Goal: Check status: Check status

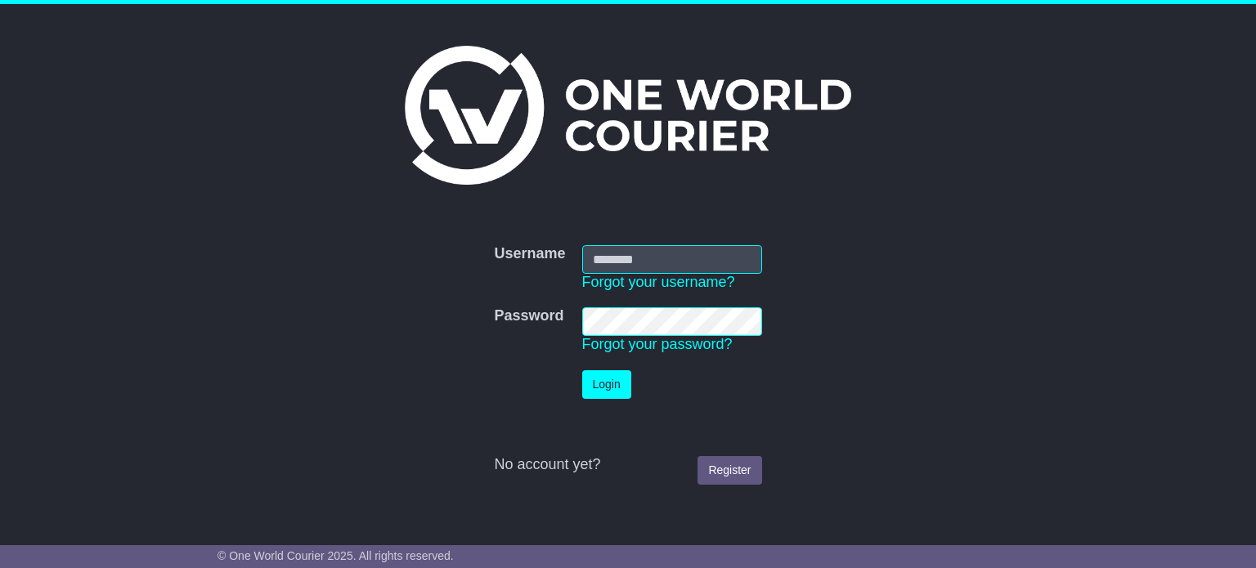
type input "**********"
click at [582, 370] on button "Login" at bounding box center [606, 384] width 49 height 29
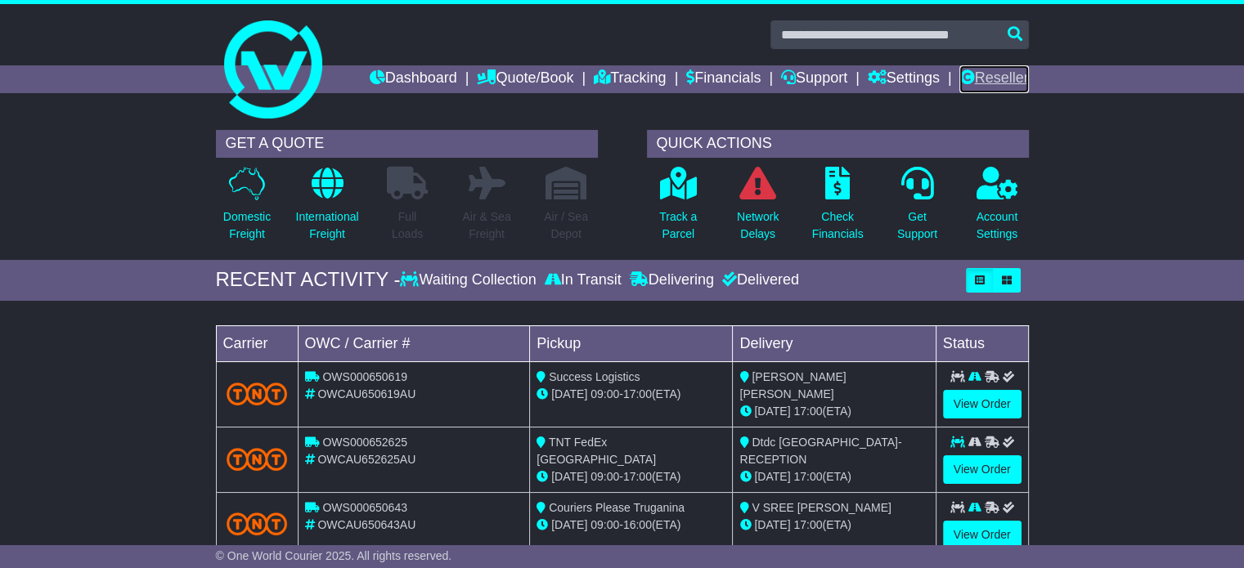
click at [988, 82] on link "Reseller" at bounding box center [993, 79] width 69 height 28
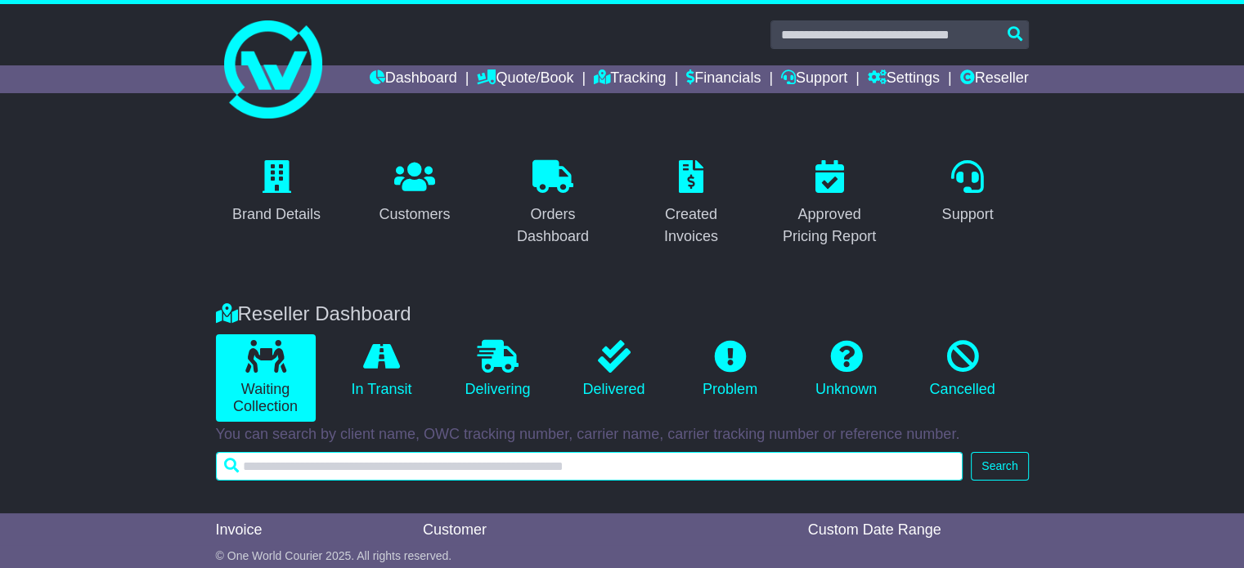
click at [723, 452] on input "text" at bounding box center [590, 466] width 748 height 29
paste input "**********"
type input "**********"
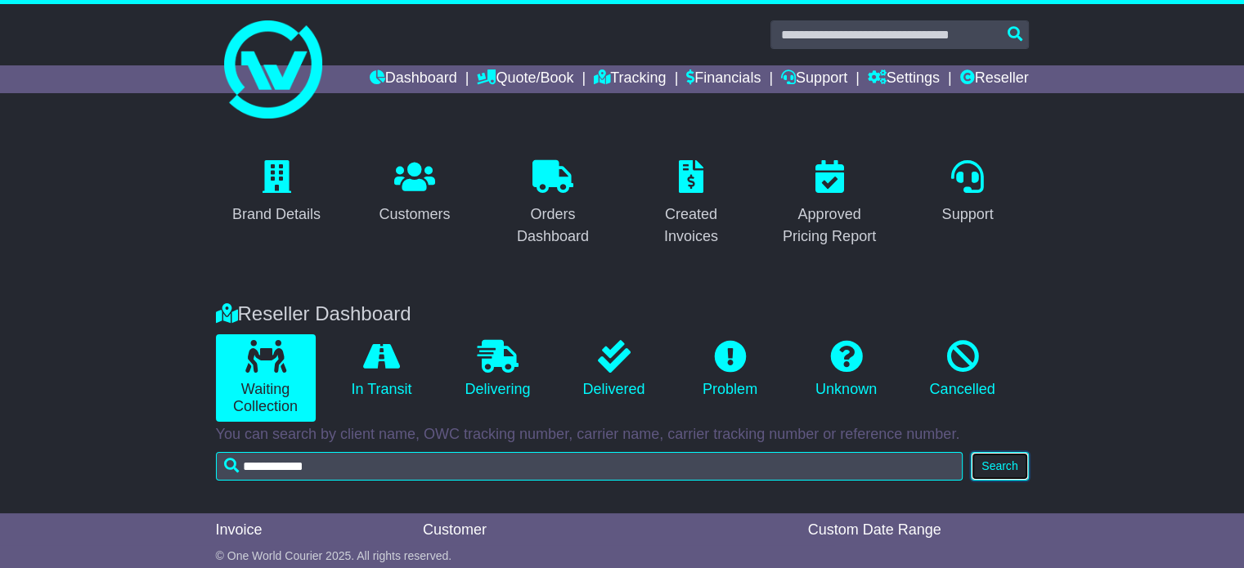
click at [1016, 467] on button "Search" at bounding box center [999, 466] width 57 height 29
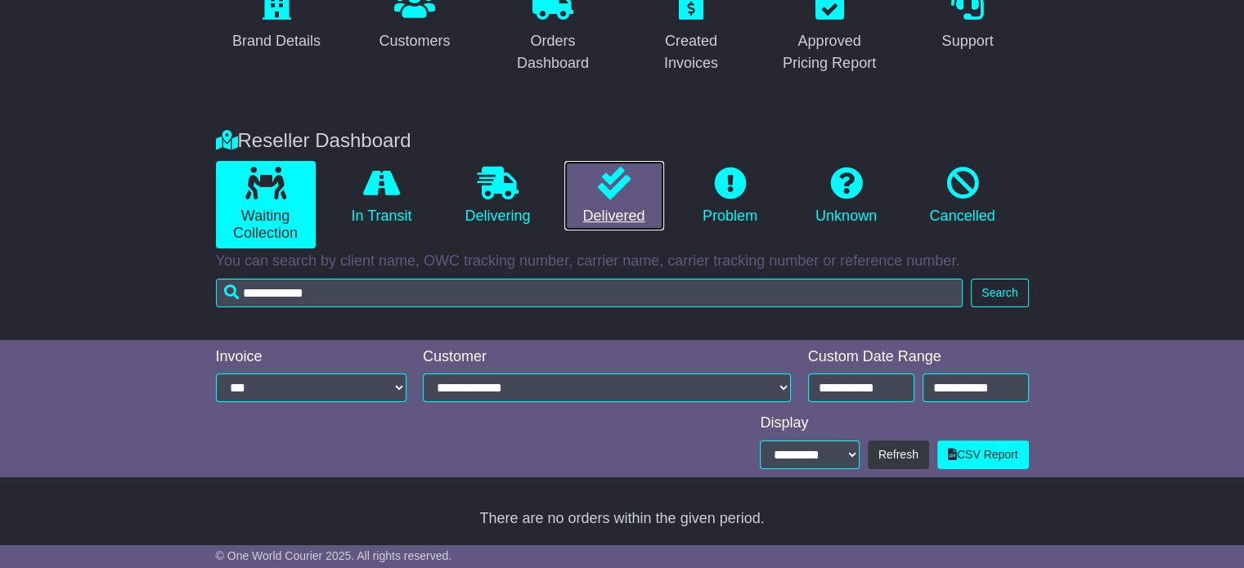
click at [633, 193] on link "Delivered" at bounding box center [614, 196] width 100 height 70
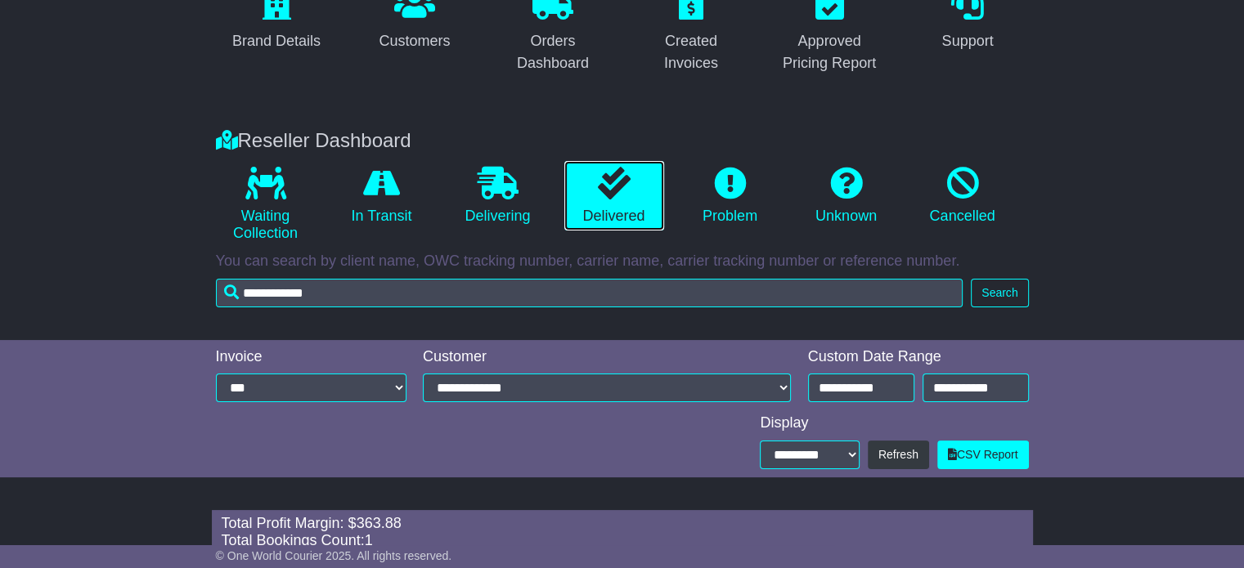
scroll to position [305, 0]
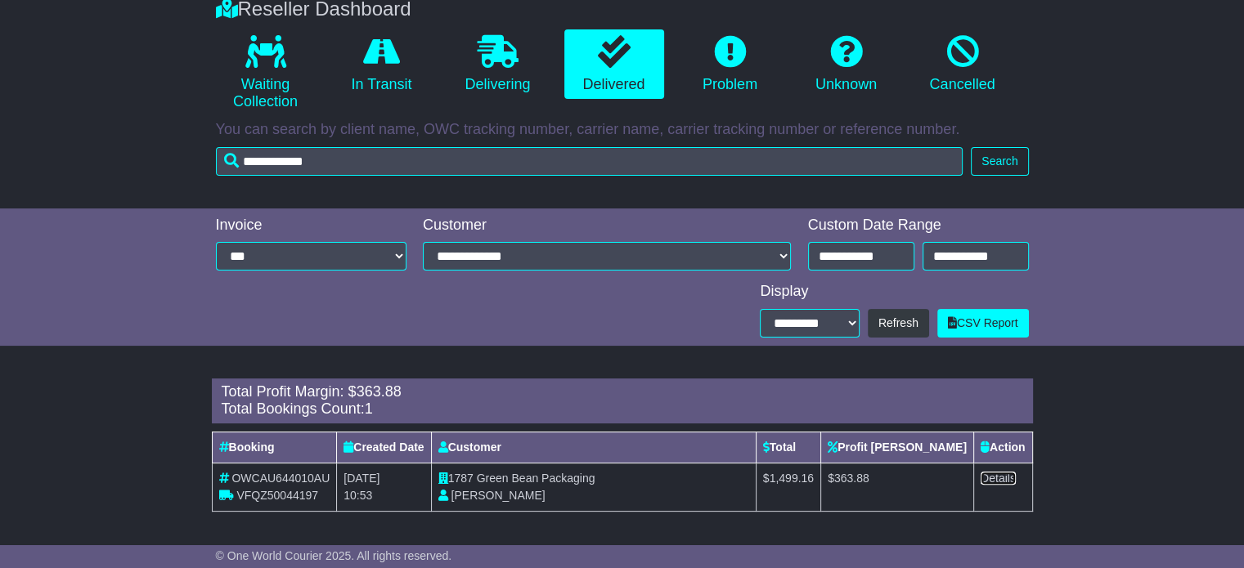
click at [1001, 474] on link "Details" at bounding box center [998, 478] width 35 height 13
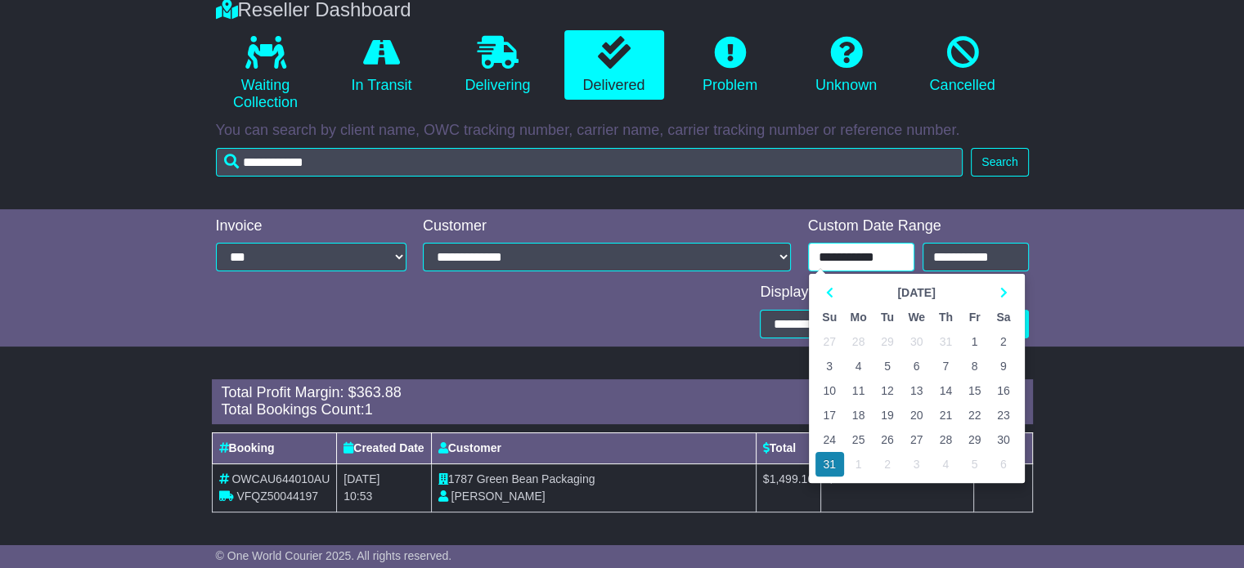
click at [864, 251] on input "**********" at bounding box center [861, 257] width 106 height 29
click at [1008, 290] on th at bounding box center [1003, 293] width 29 height 25
click at [887, 448] on td "30" at bounding box center [887, 440] width 29 height 25
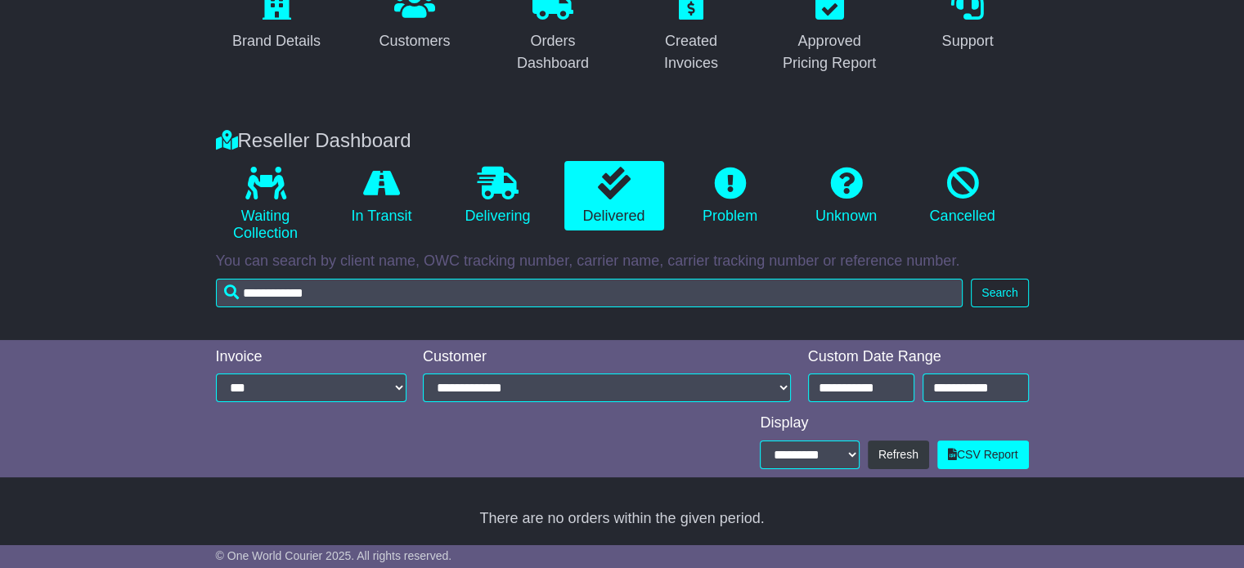
scroll to position [173, 0]
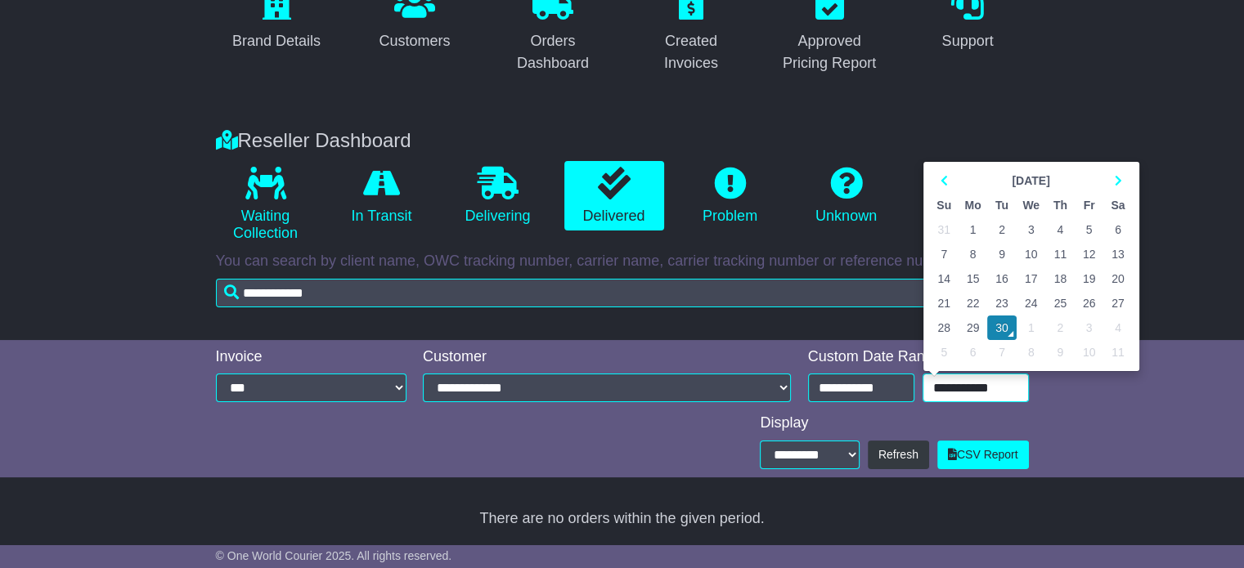
click at [943, 387] on input "**********" at bounding box center [976, 388] width 106 height 29
click at [995, 326] on td "30" at bounding box center [1001, 328] width 29 height 25
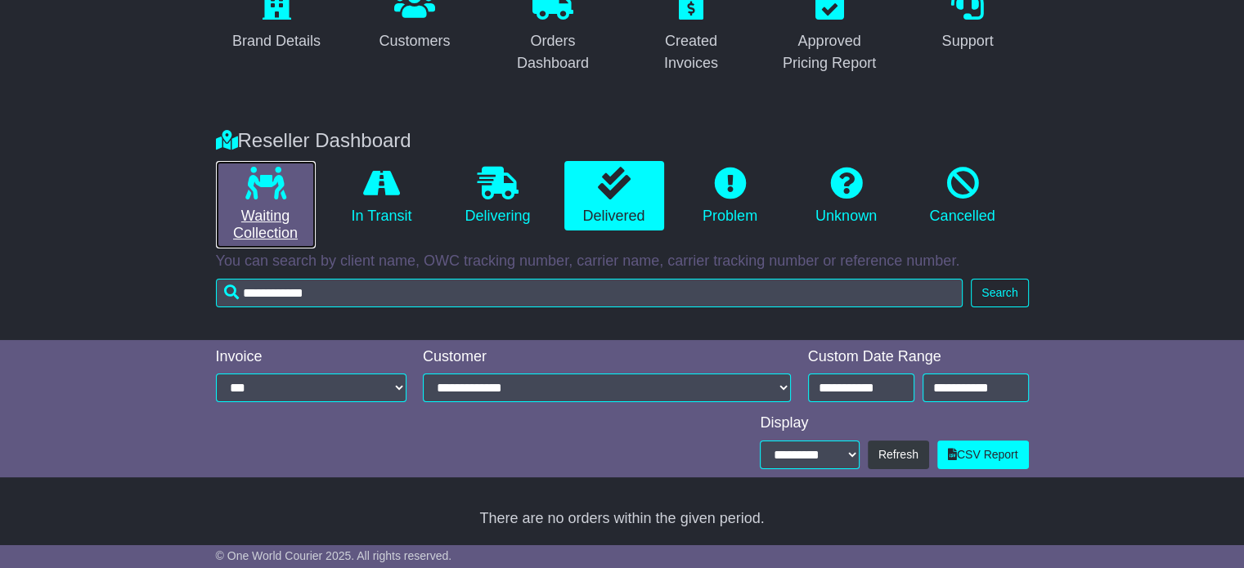
click at [243, 199] on link "Waiting Collection" at bounding box center [266, 205] width 100 height 88
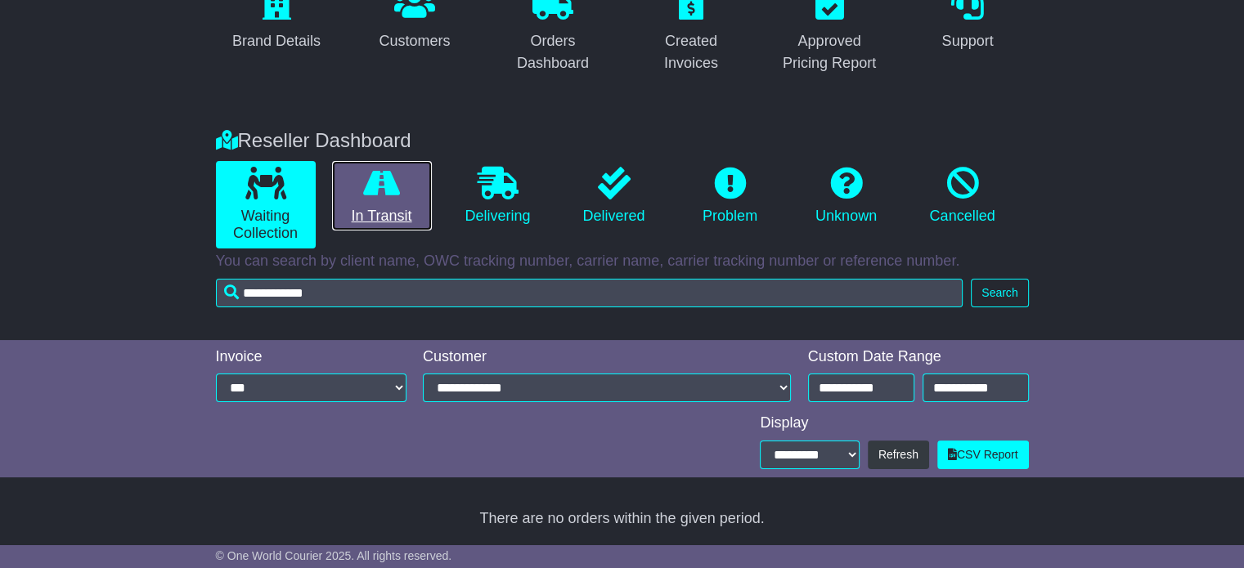
click at [382, 188] on icon at bounding box center [381, 183] width 37 height 33
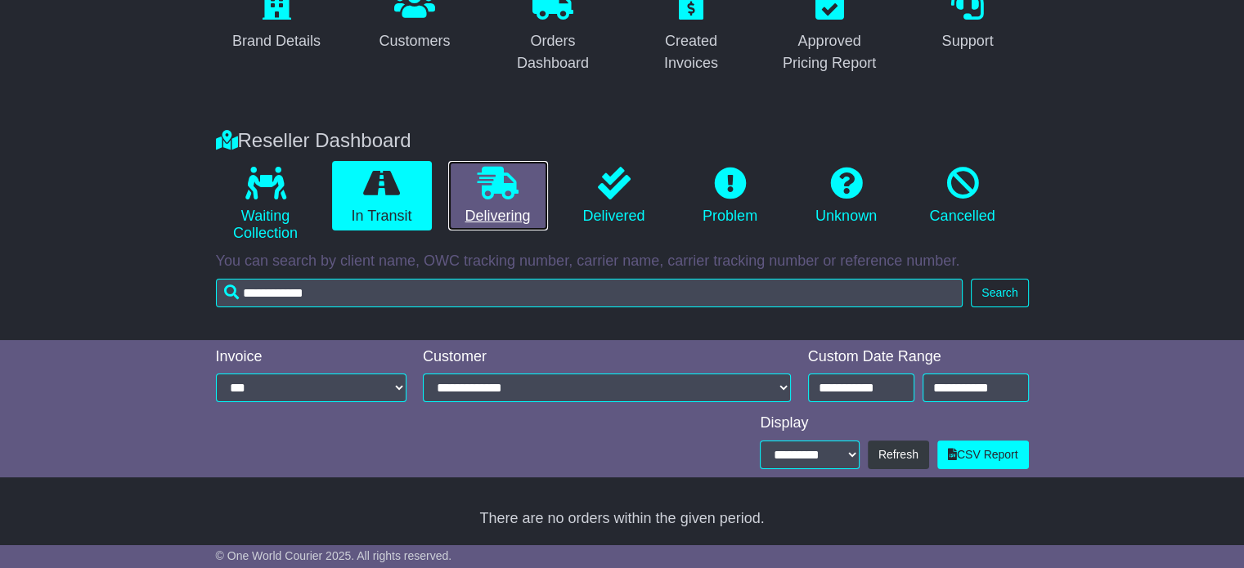
click at [472, 181] on link "Delivering" at bounding box center [498, 196] width 100 height 70
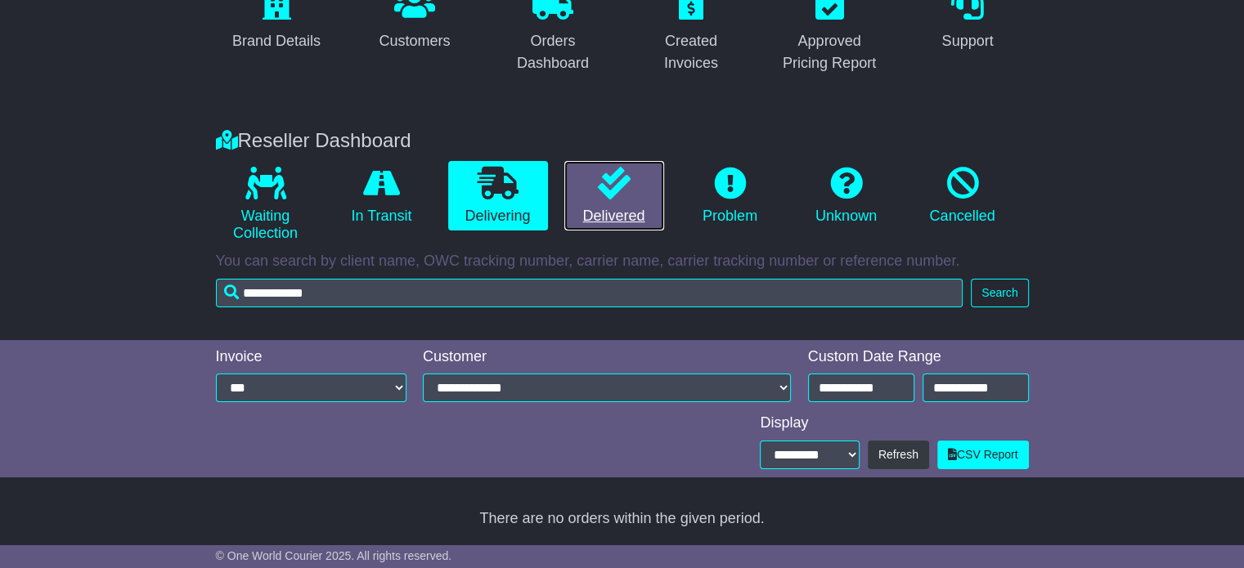
click at [589, 177] on link "Delivered" at bounding box center [614, 196] width 100 height 70
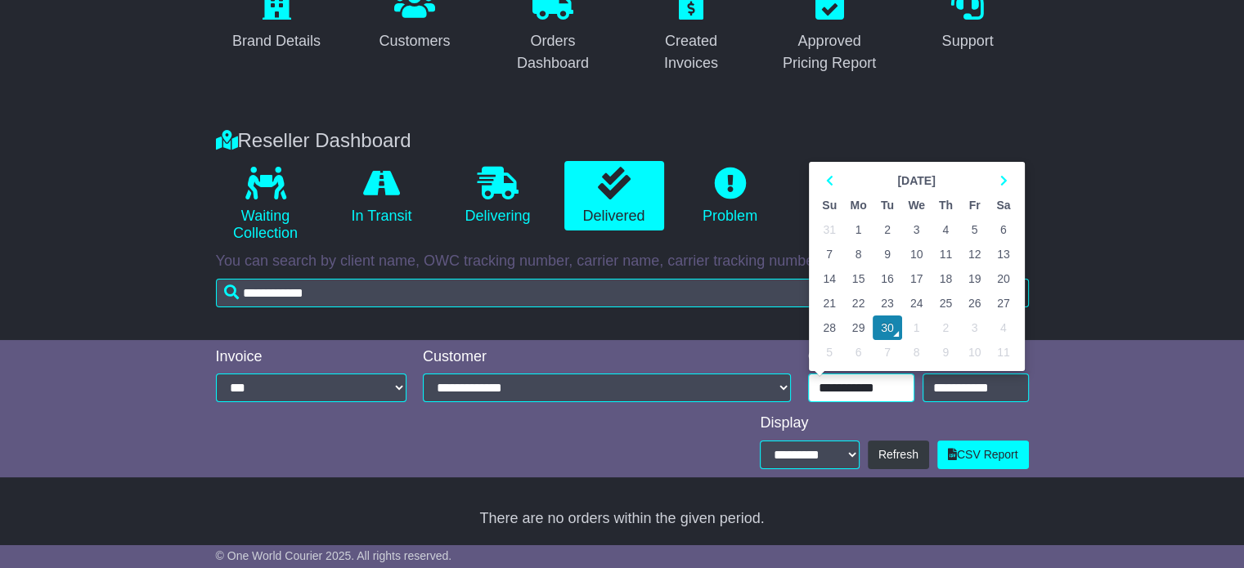
click at [873, 385] on input "**********" at bounding box center [861, 388] width 106 height 29
click at [855, 235] on td "1" at bounding box center [858, 230] width 29 height 25
type input "**********"
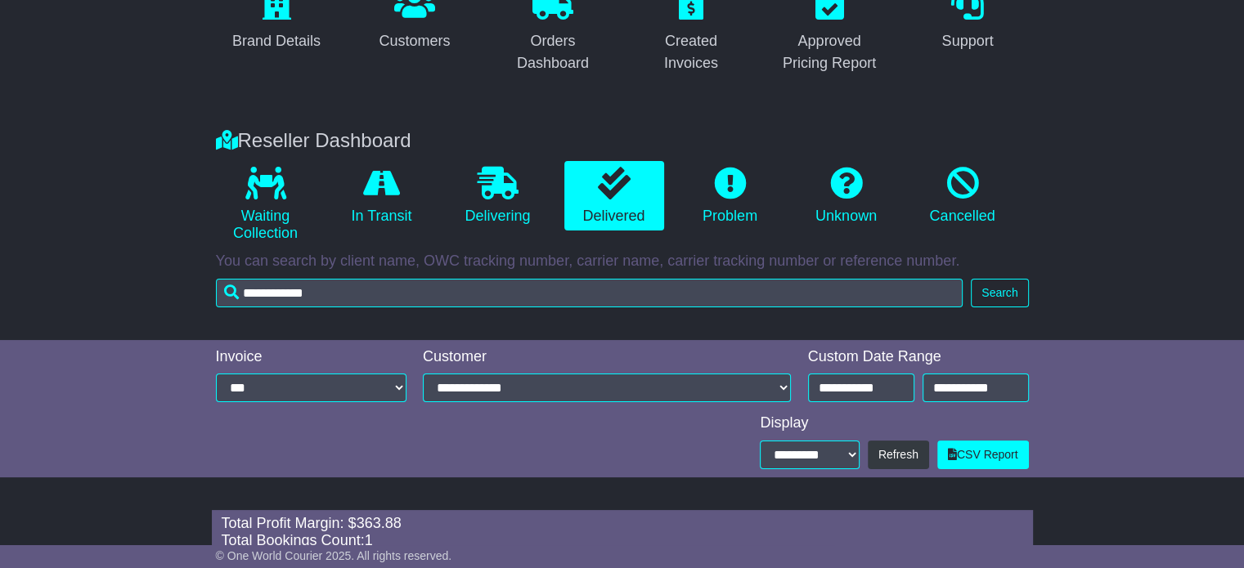
scroll to position [305, 0]
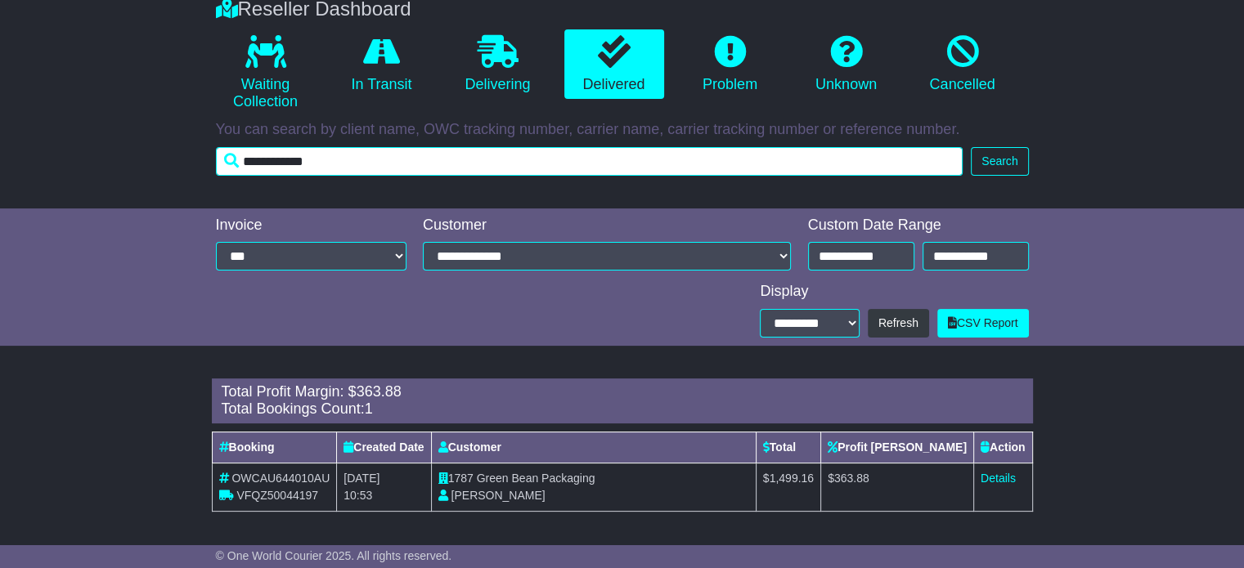
drag, startPoint x: 550, startPoint y: 151, endPoint x: 92, endPoint y: 152, distance: 458.8
click at [92, 152] on div "Reseller Dashboard Waiting Collection In Transit Delivering Delivered Problem U…" at bounding box center [622, 94] width 1244 height 227
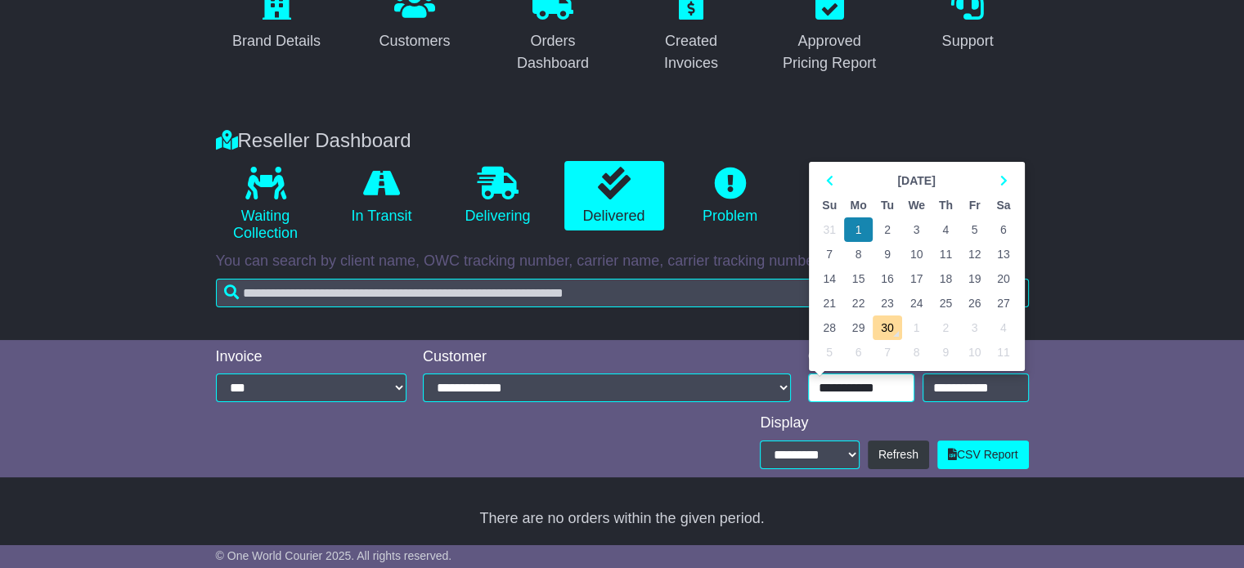
scroll to position [173, 0]
click at [871, 374] on div "**********" at bounding box center [918, 388] width 221 height 29
click at [1004, 171] on th at bounding box center [1003, 180] width 29 height 25
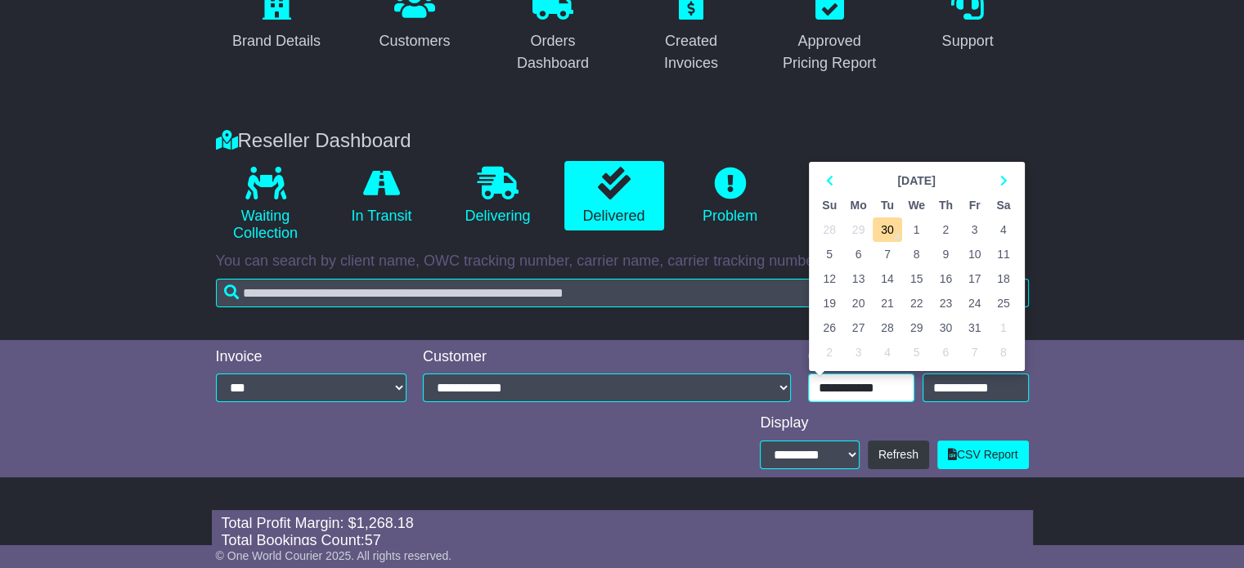
click at [860, 232] on td "29" at bounding box center [858, 230] width 29 height 25
type input "**********"
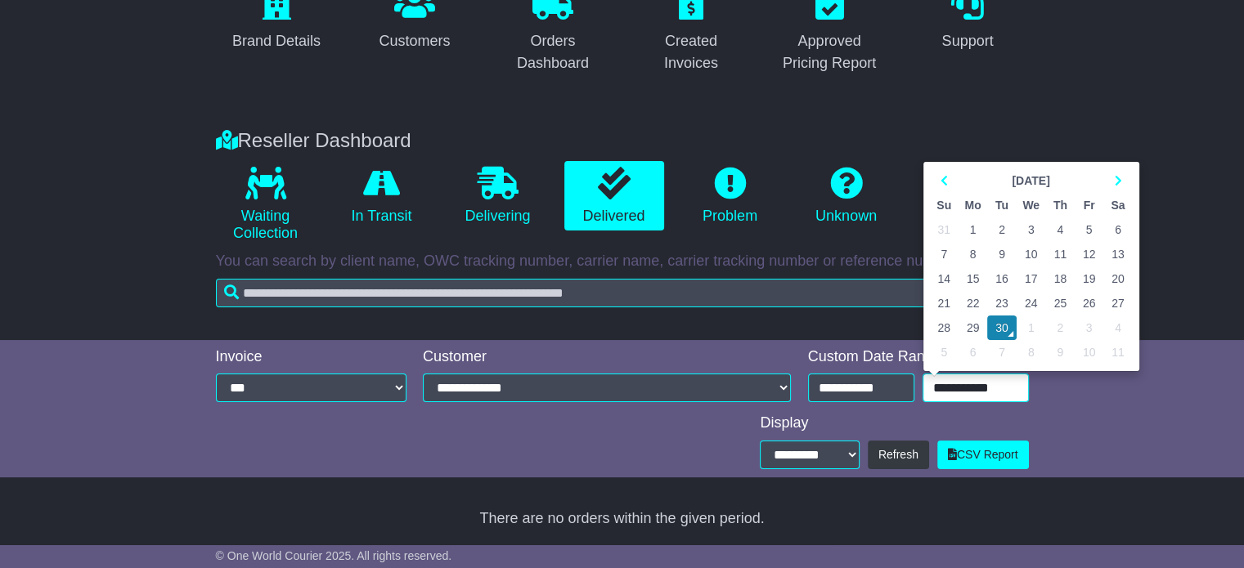
click at [967, 392] on input "**********" at bounding box center [976, 388] width 106 height 29
click at [978, 327] on td "29" at bounding box center [973, 328] width 29 height 25
type input "**********"
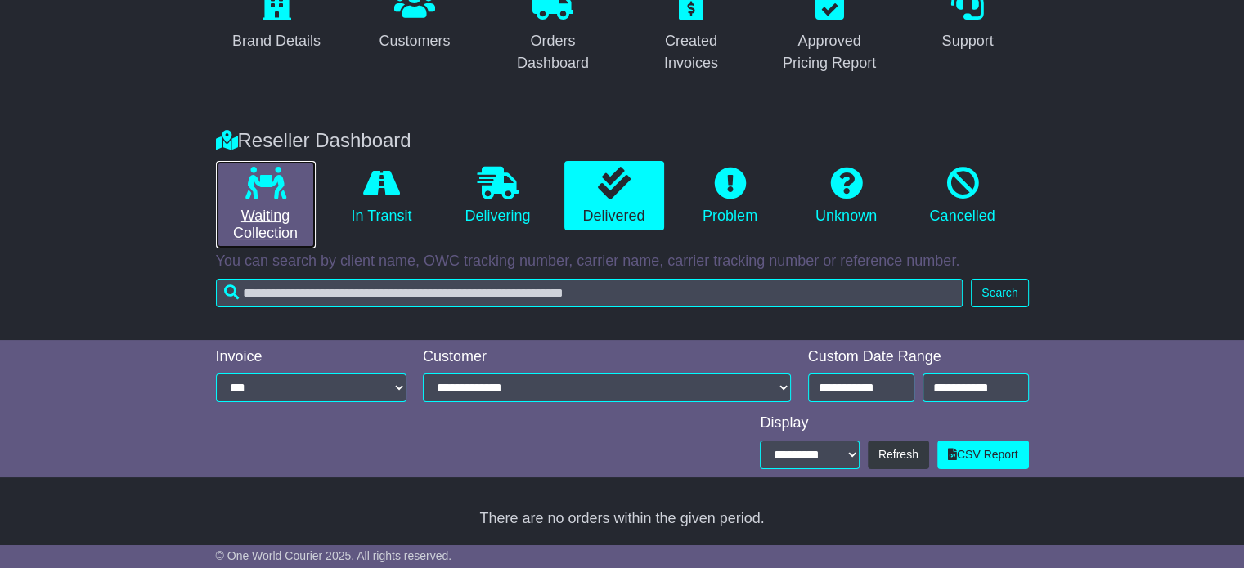
click at [295, 191] on link "Waiting Collection" at bounding box center [266, 205] width 100 height 88
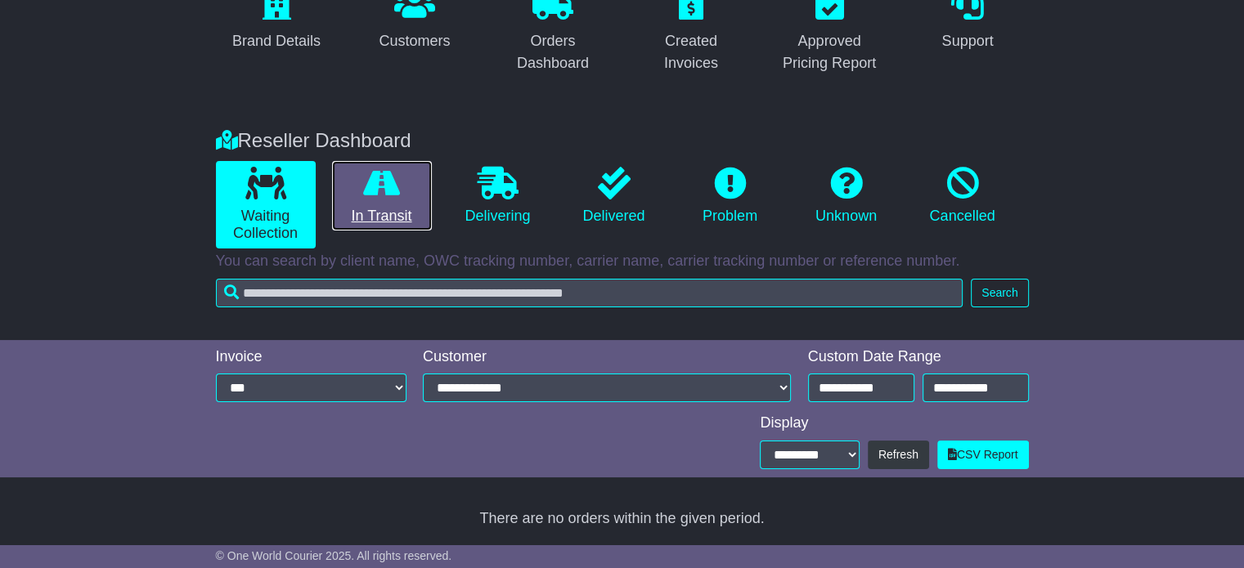
click at [368, 209] on link "In Transit" at bounding box center [382, 196] width 100 height 70
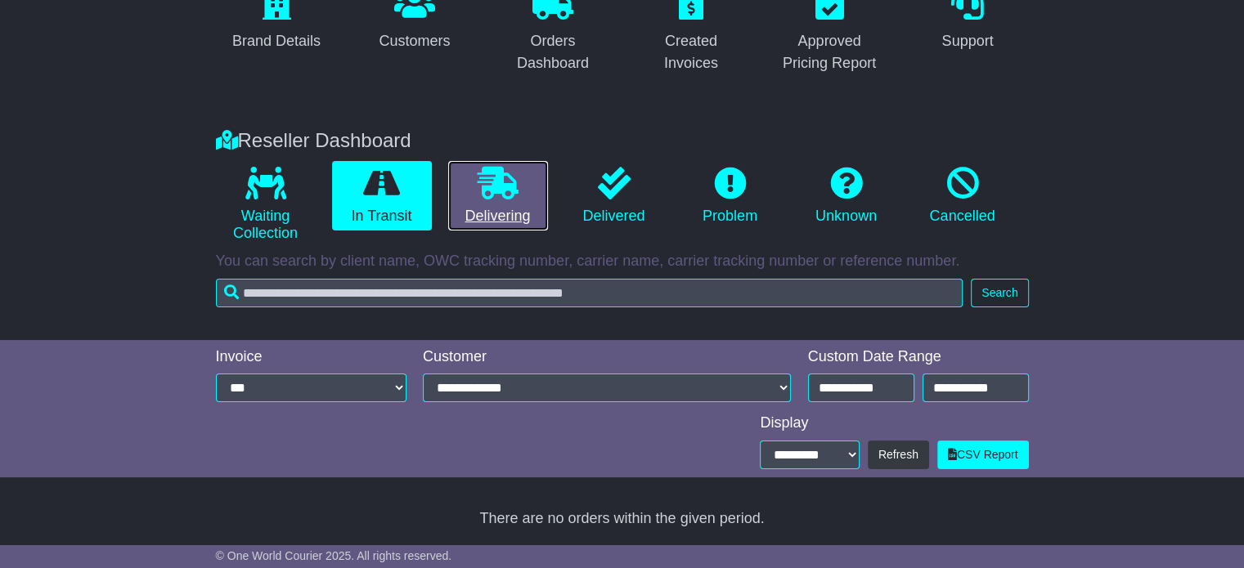
click at [517, 214] on link "Delivering" at bounding box center [498, 196] width 100 height 70
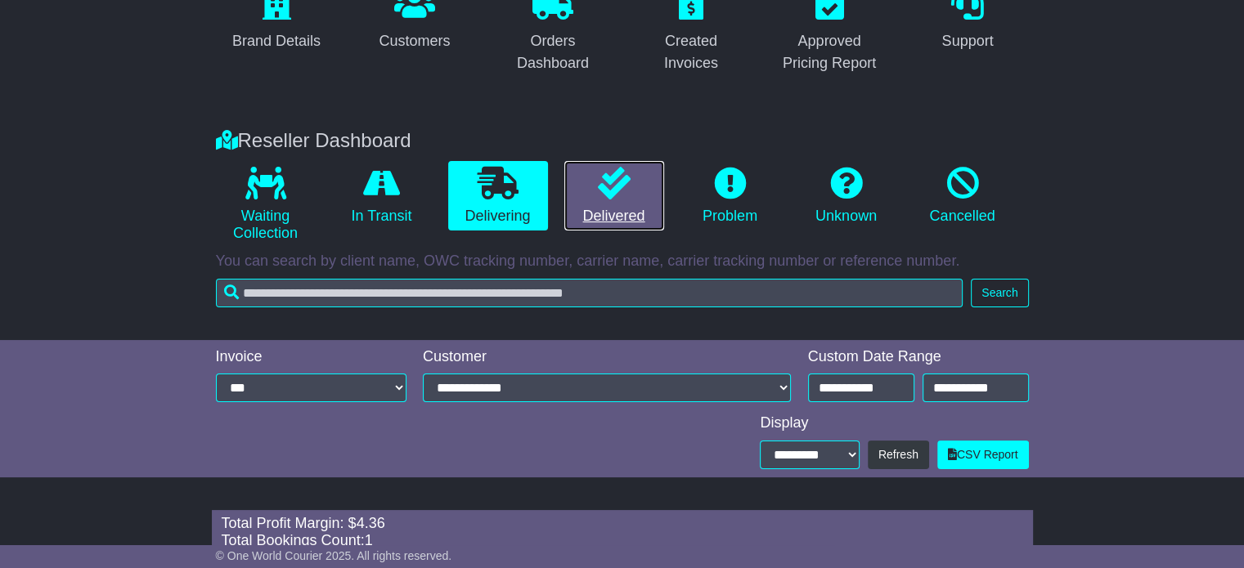
click at [582, 215] on link "Delivered" at bounding box center [614, 196] width 100 height 70
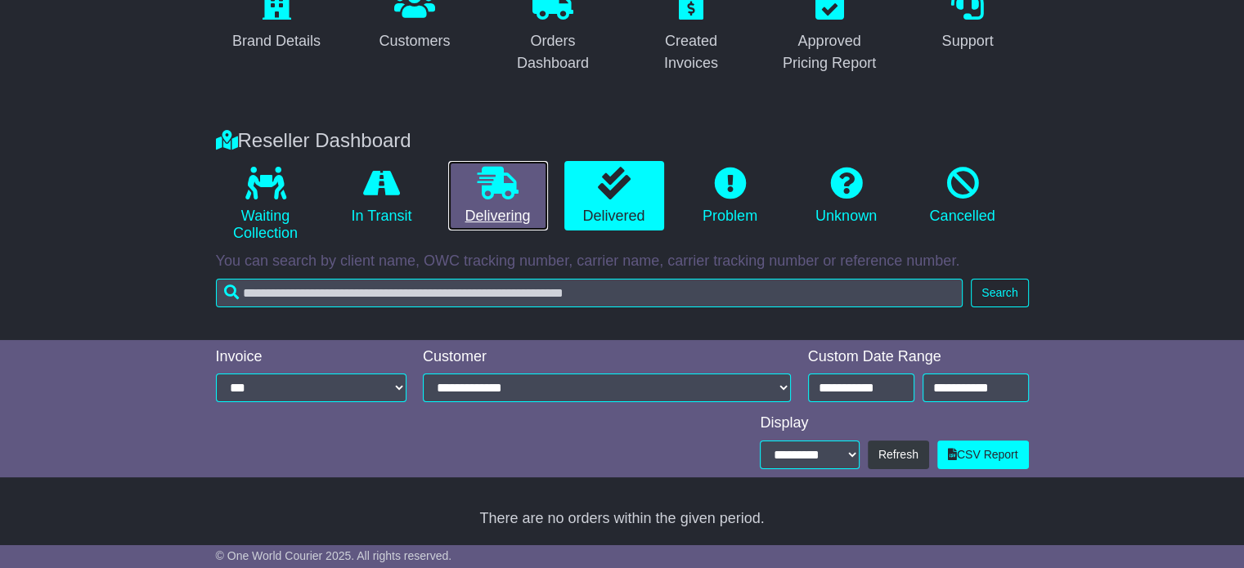
click at [494, 192] on icon at bounding box center [498, 183] width 41 height 33
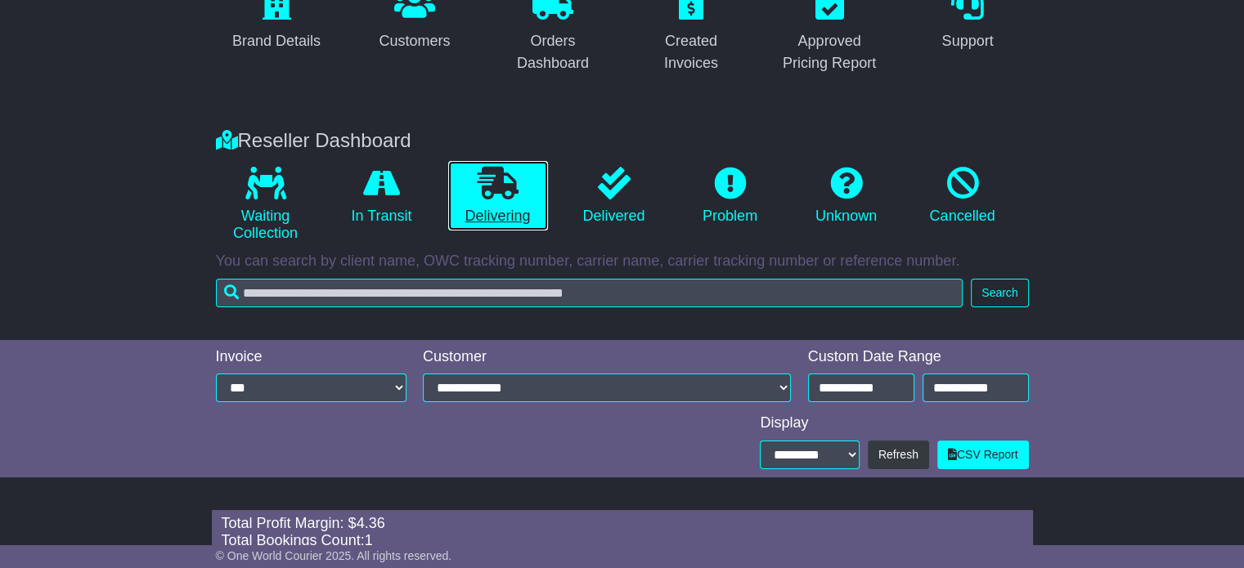
scroll to position [305, 0]
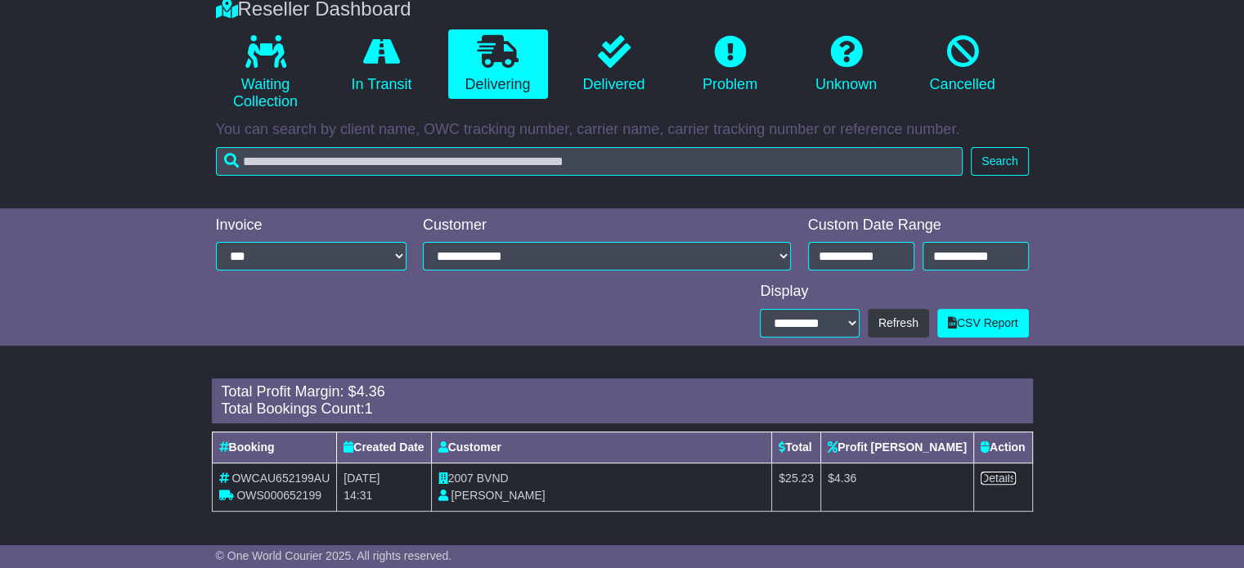
click at [1006, 473] on link "Details" at bounding box center [998, 478] width 35 height 13
click at [599, 93] on link "Delivered" at bounding box center [614, 64] width 100 height 70
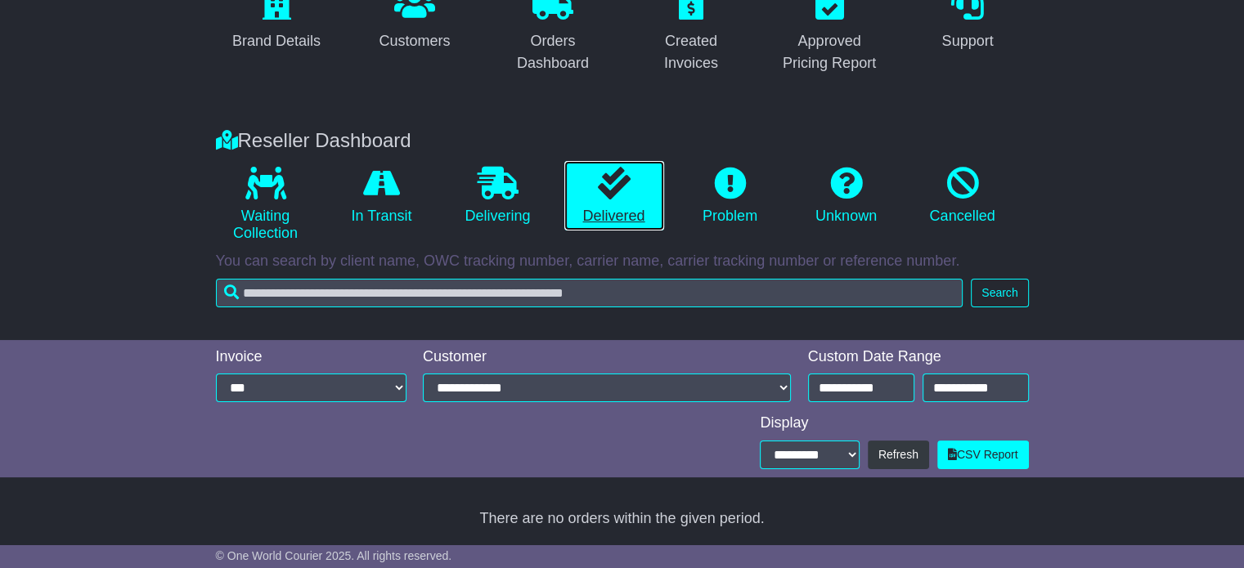
scroll to position [173, 0]
click at [321, 205] on li "Waiting Collection" at bounding box center [266, 205] width 116 height 88
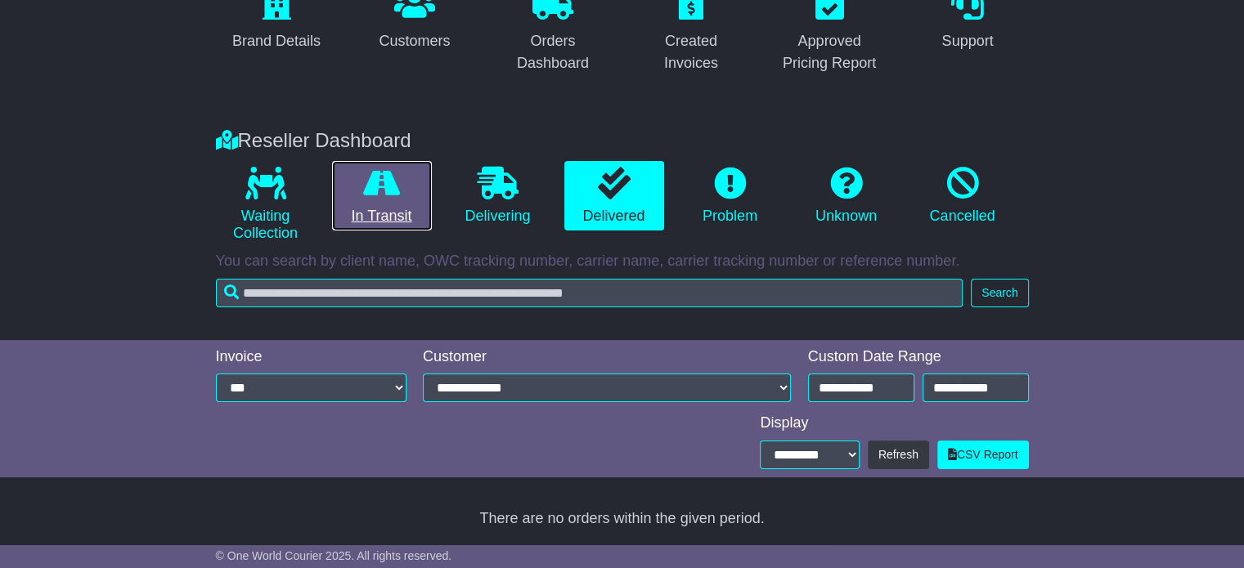
click at [418, 200] on link "In Transit" at bounding box center [382, 196] width 100 height 70
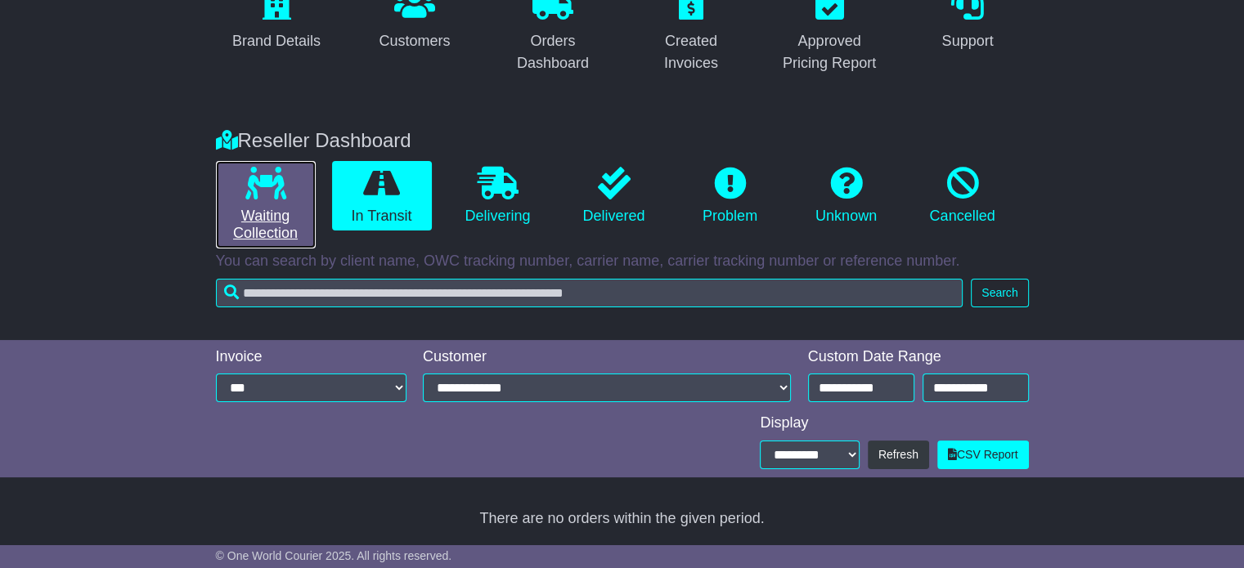
click at [307, 200] on link "Waiting Collection" at bounding box center [266, 205] width 100 height 88
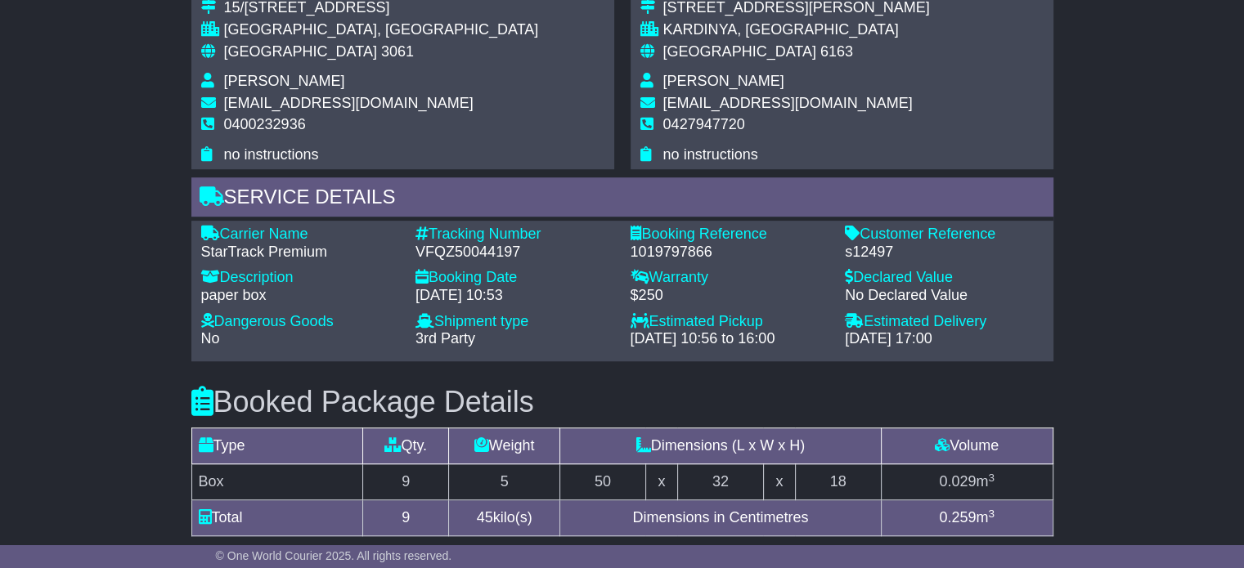
scroll to position [1572, 0]
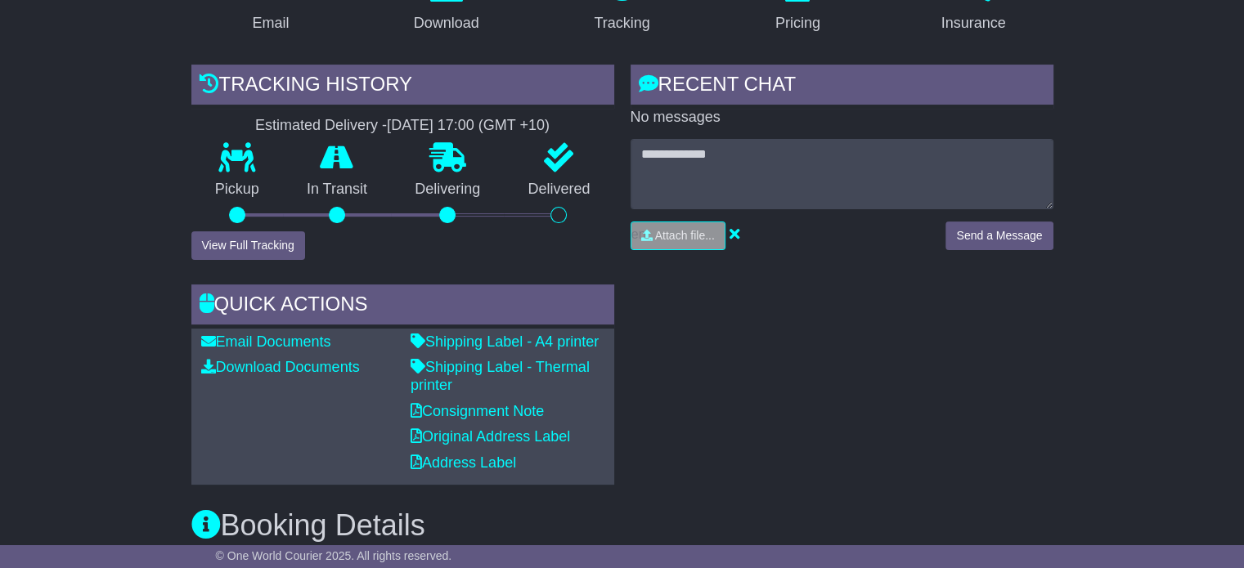
scroll to position [736, 0]
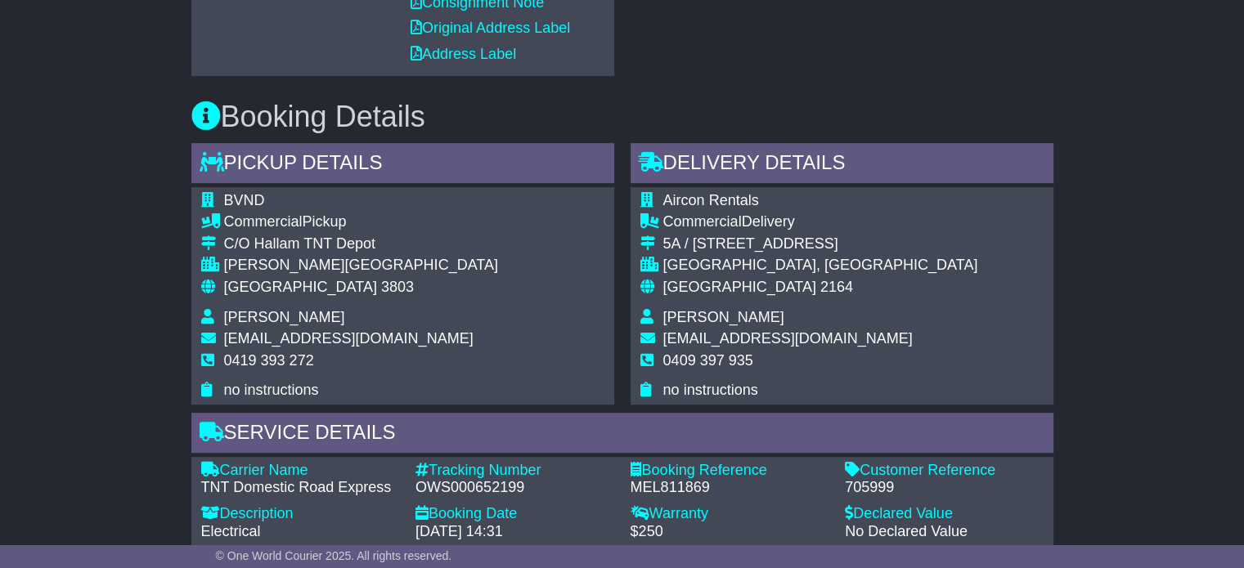
click at [240, 195] on span "BVND" at bounding box center [244, 200] width 41 height 16
copy span "BVND"
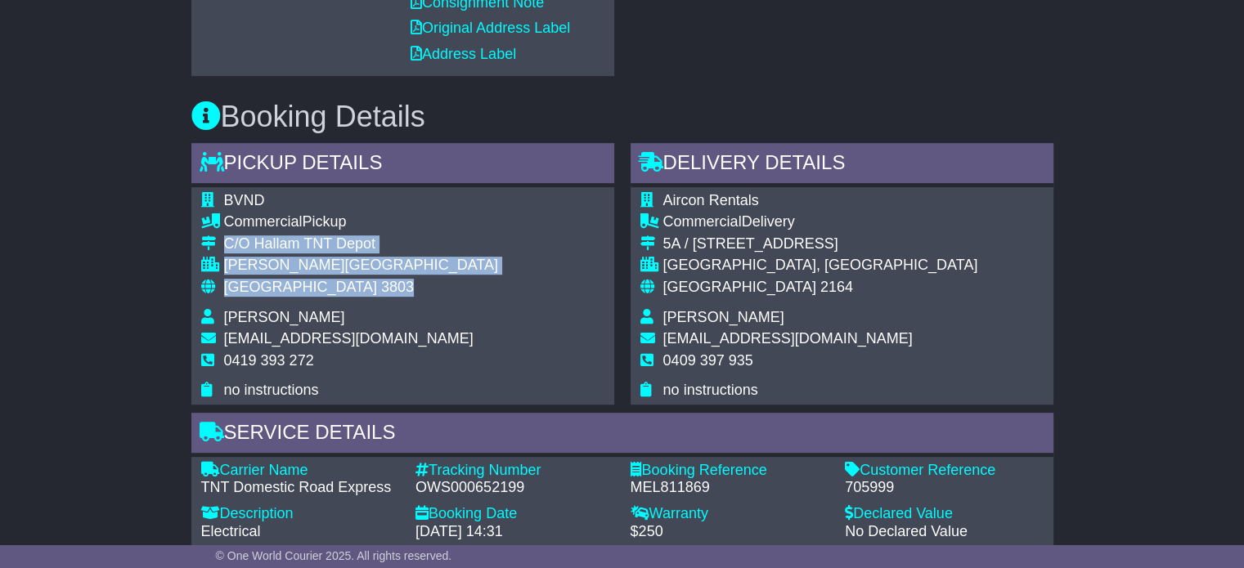
drag, startPoint x: 333, startPoint y: 285, endPoint x: 227, endPoint y: 249, distance: 111.5
click at [227, 249] on tbody "BVND Commercial Pickup C/O Hallam TNT Depot HALLAM, VIC Australia 3803 Nathan B…" at bounding box center [349, 296] width 297 height 208
copy tbody "C/O Hallam TNT Depot HALLAM, VIC Australia 3803"
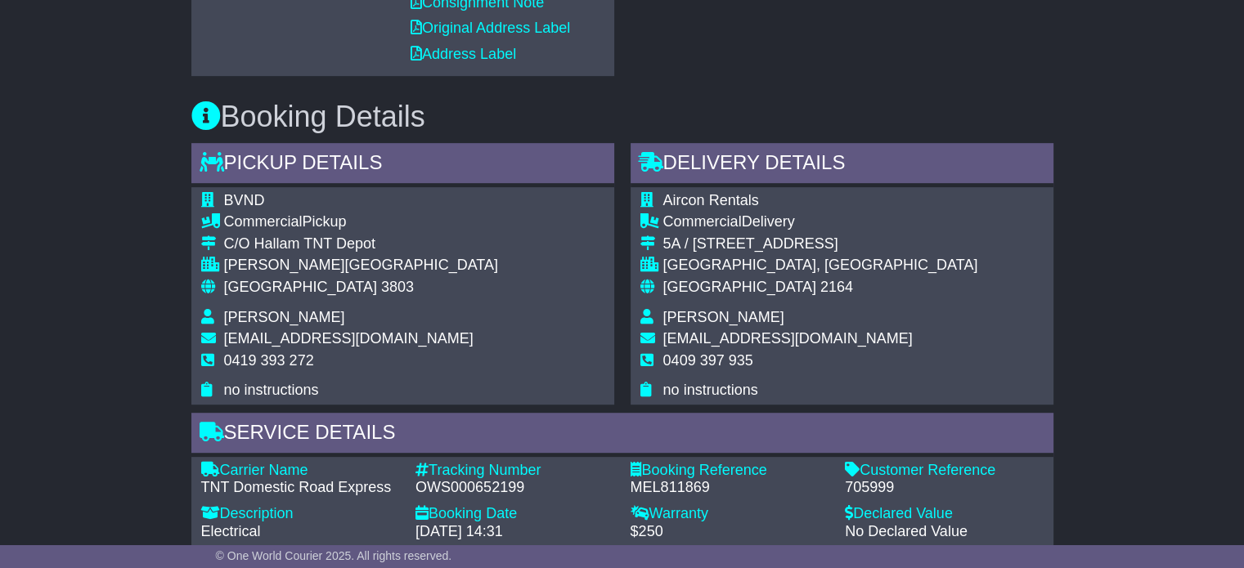
click at [285, 358] on span "0419 393 272" at bounding box center [269, 361] width 90 height 16
copy tbody "0419 393 272"
click at [460, 492] on div "OWS000652199" at bounding box center [514, 488] width 199 height 18
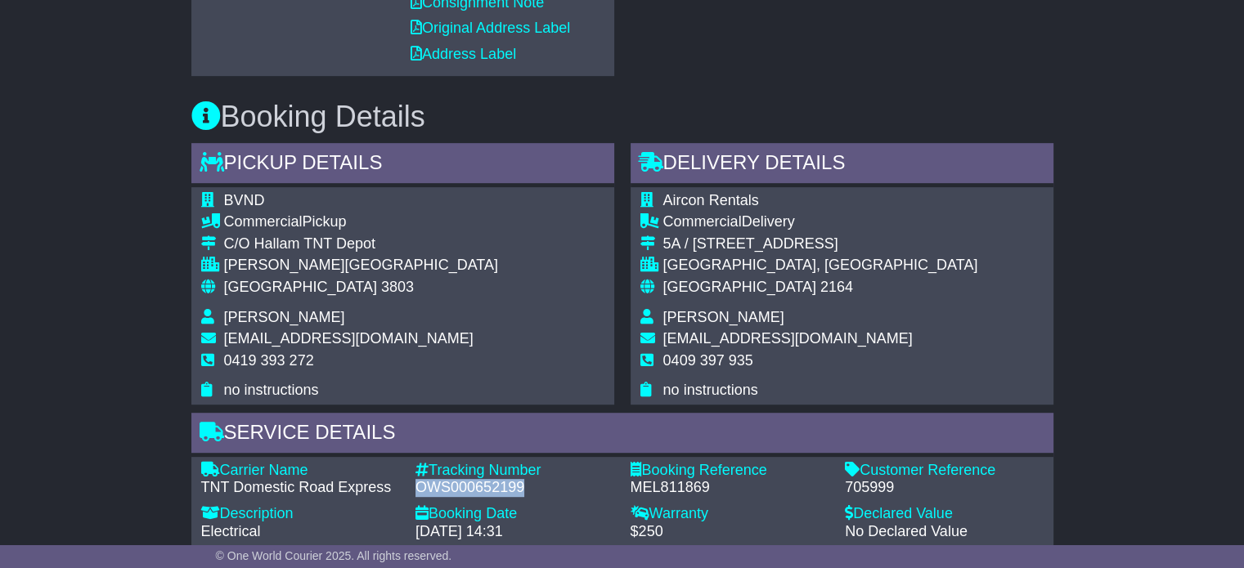
click at [460, 492] on div "OWS000652199" at bounding box center [514, 488] width 199 height 18
copy div "OWS000652199"
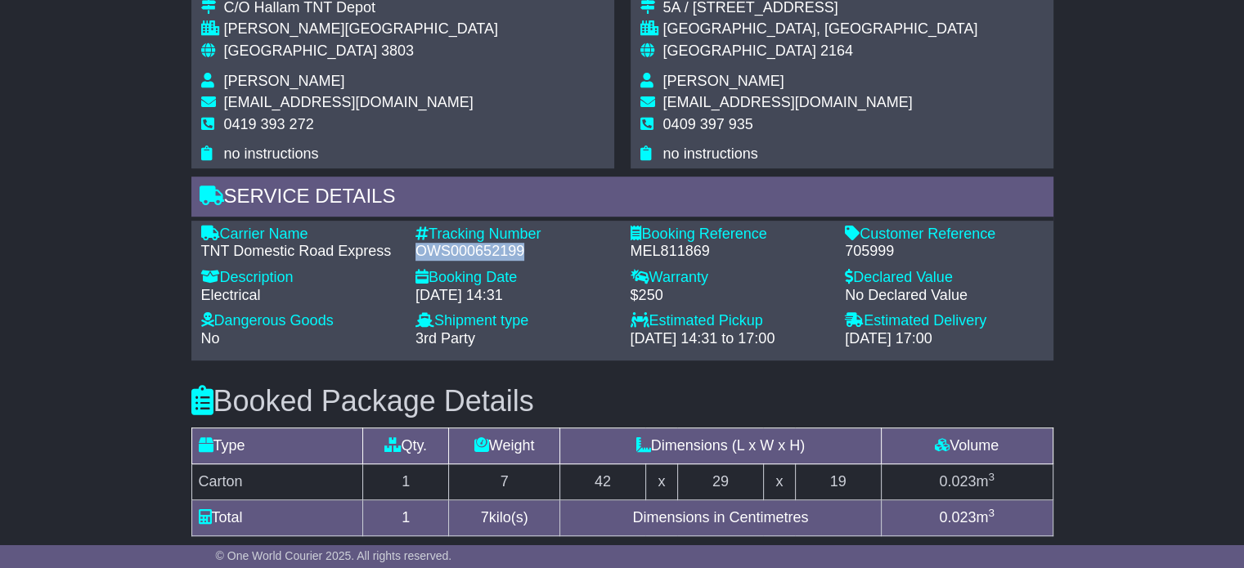
scroll to position [981, 0]
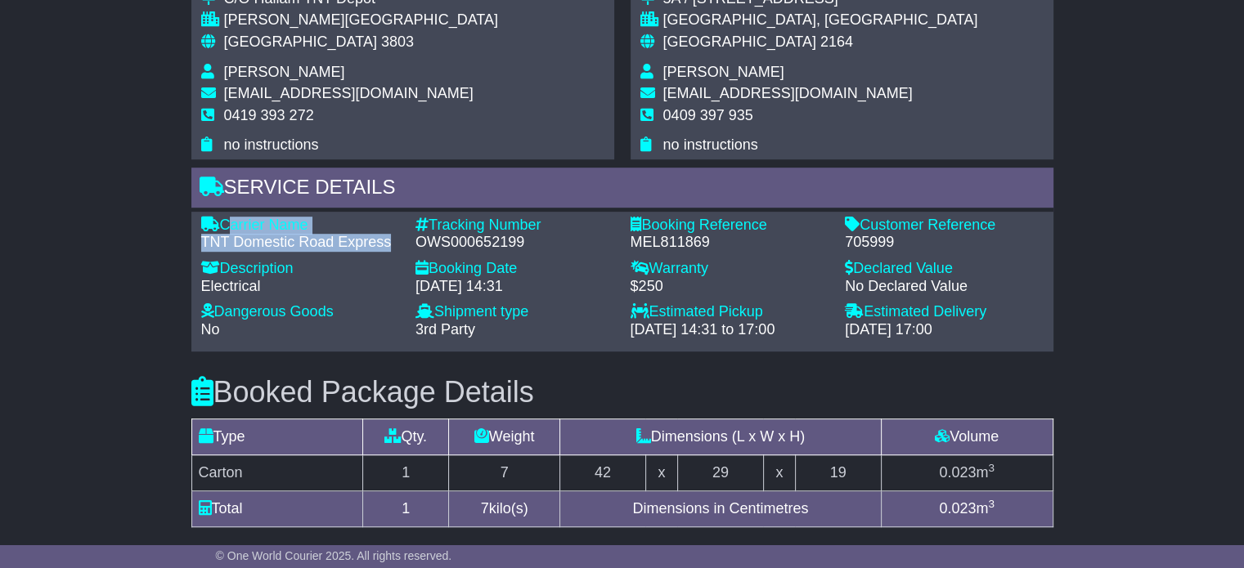
drag, startPoint x: 373, startPoint y: 243, endPoint x: 222, endPoint y: 220, distance: 152.2
click at [222, 220] on div "Carrier Name - TNT Domestic Road Express" at bounding box center [300, 234] width 215 height 35
copy div "Carrier Name - TNT Domestic Road Express"
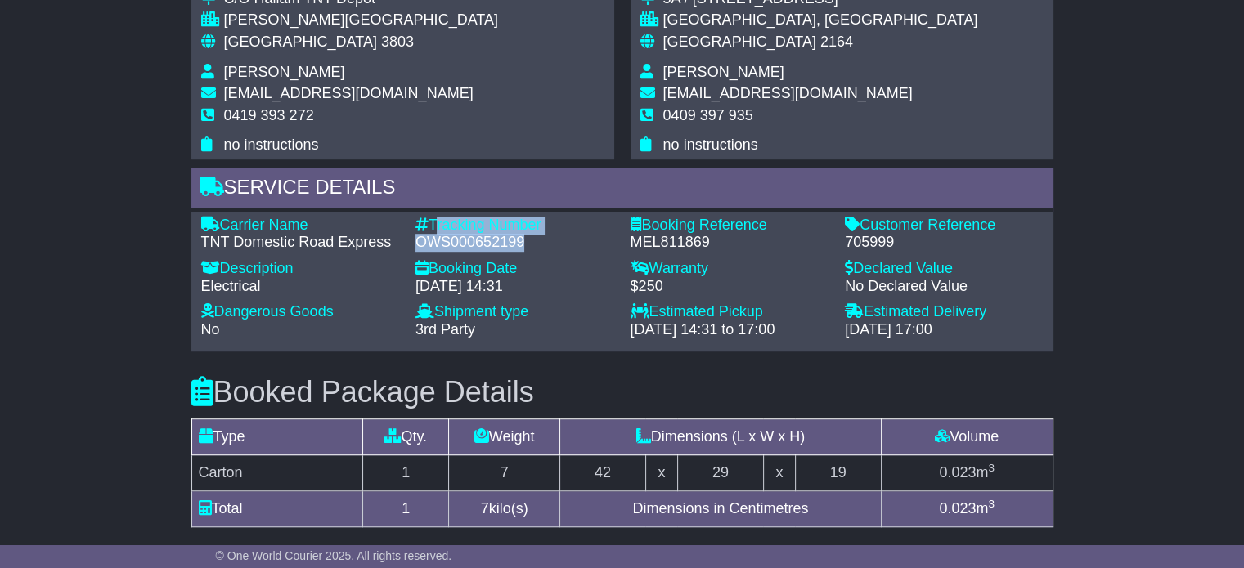
drag, startPoint x: 522, startPoint y: 240, endPoint x: 430, endPoint y: 218, distance: 94.0
click at [430, 218] on div "Tracking Number - OWS000652199" at bounding box center [514, 234] width 215 height 35
copy div "Tracking Number - OWS000652199"
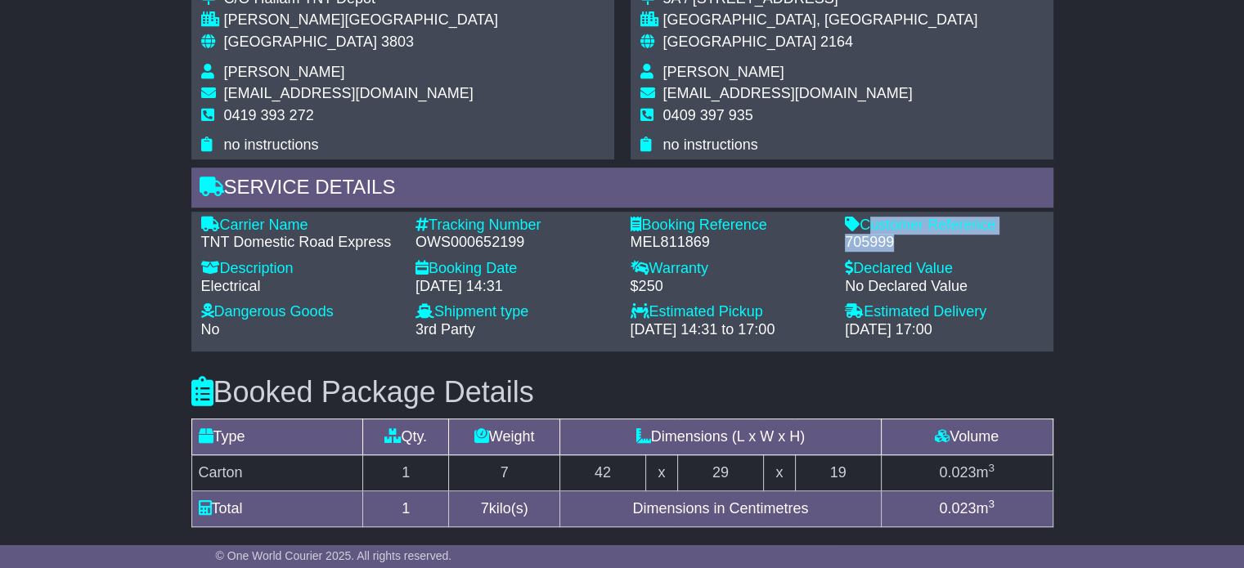
drag, startPoint x: 901, startPoint y: 240, endPoint x: 862, endPoint y: 222, distance: 43.2
click at [862, 222] on div "Customer Reference - 705999" at bounding box center [944, 234] width 215 height 35
copy div "Customer Reference - 705999"
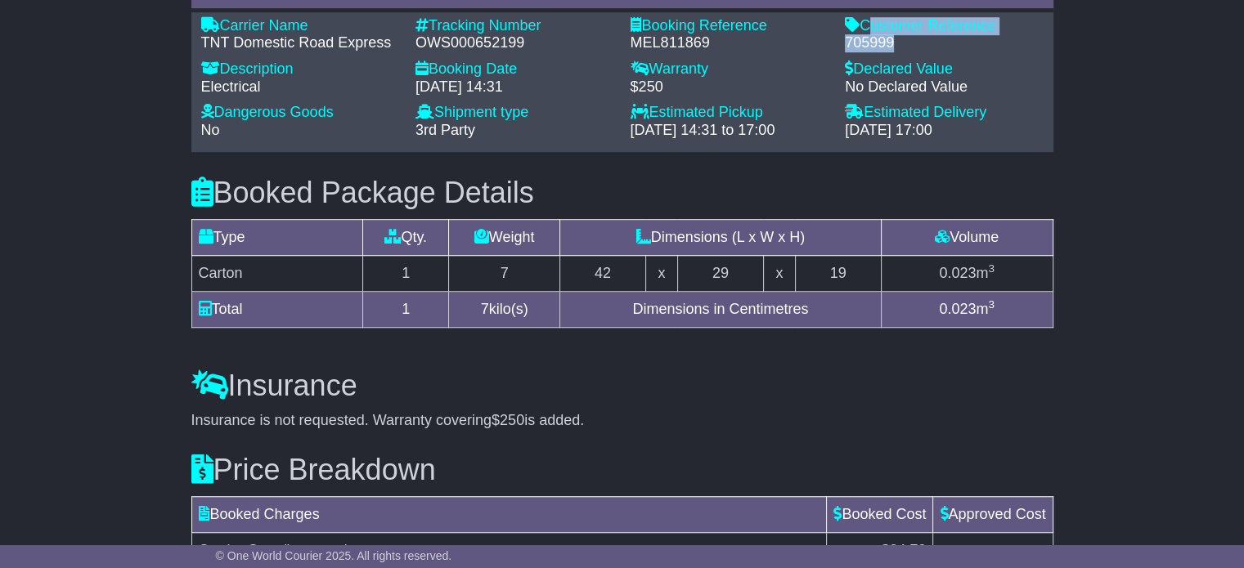
scroll to position [1227, 0]
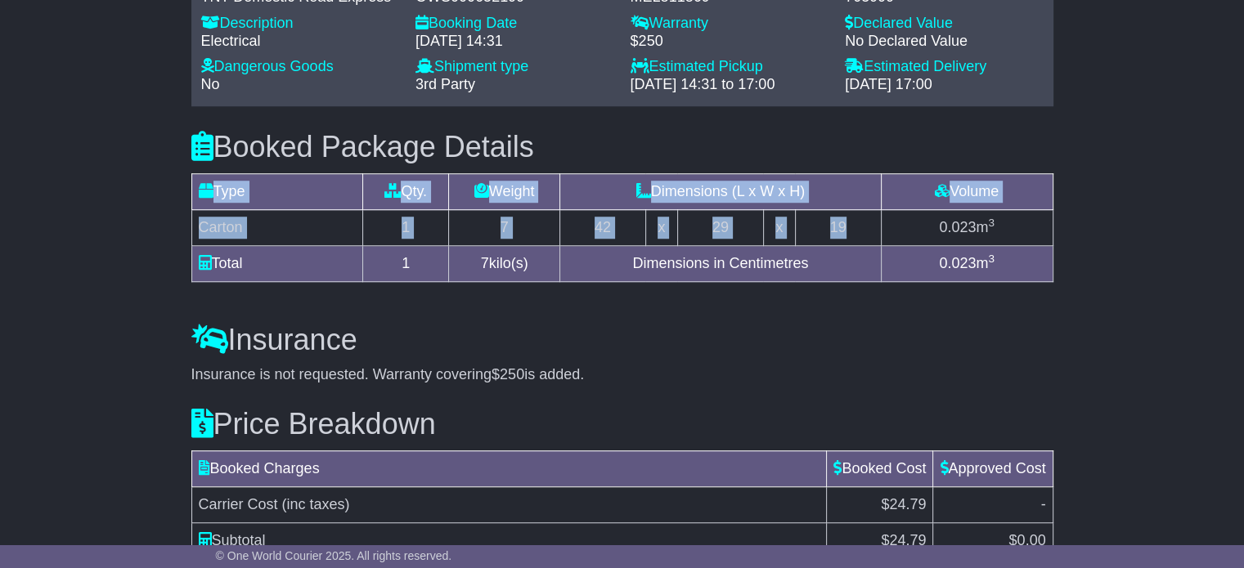
drag, startPoint x: 775, startPoint y: 228, endPoint x: 190, endPoint y: 226, distance: 585.6
click at [191, 226] on table "Type Qty. Weight Dimensions (L x W x H) Volume Additional Carton 1 7 42 x 29 x …" at bounding box center [622, 227] width 862 height 109
click at [315, 223] on td "Carton" at bounding box center [277, 228] width 172 height 36
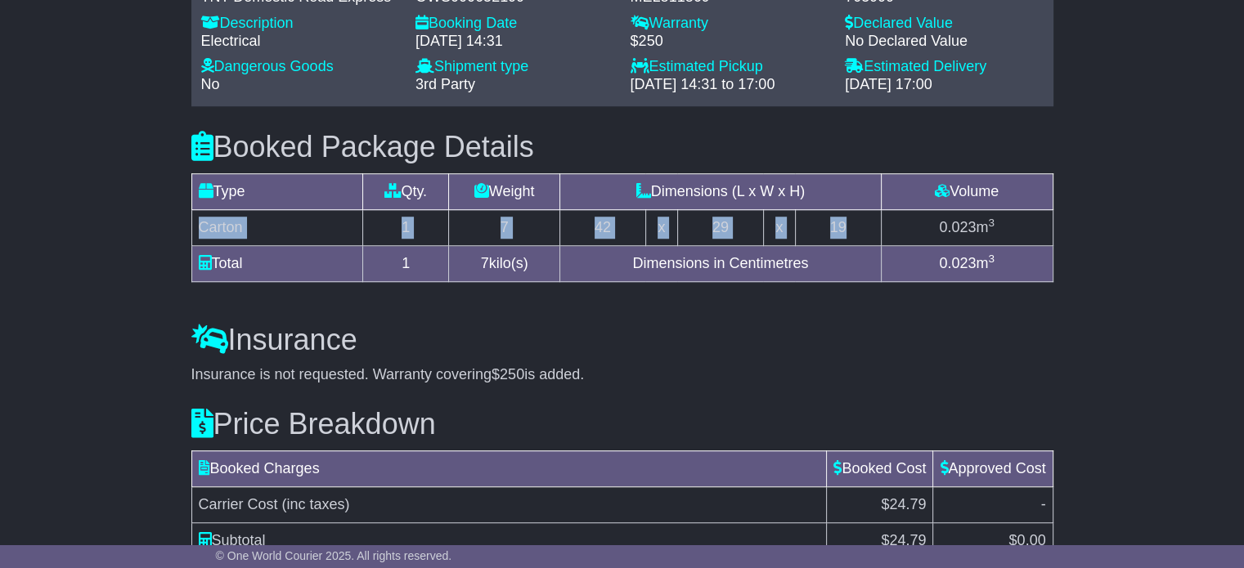
drag, startPoint x: 857, startPoint y: 225, endPoint x: 203, endPoint y: 227, distance: 654.3
click at [203, 227] on tr "Carton 1 7 42 x 29 x 19 0.023 m 3" at bounding box center [621, 228] width 861 height 36
copy tr "Carton 1 7 42 x 29 x 19"
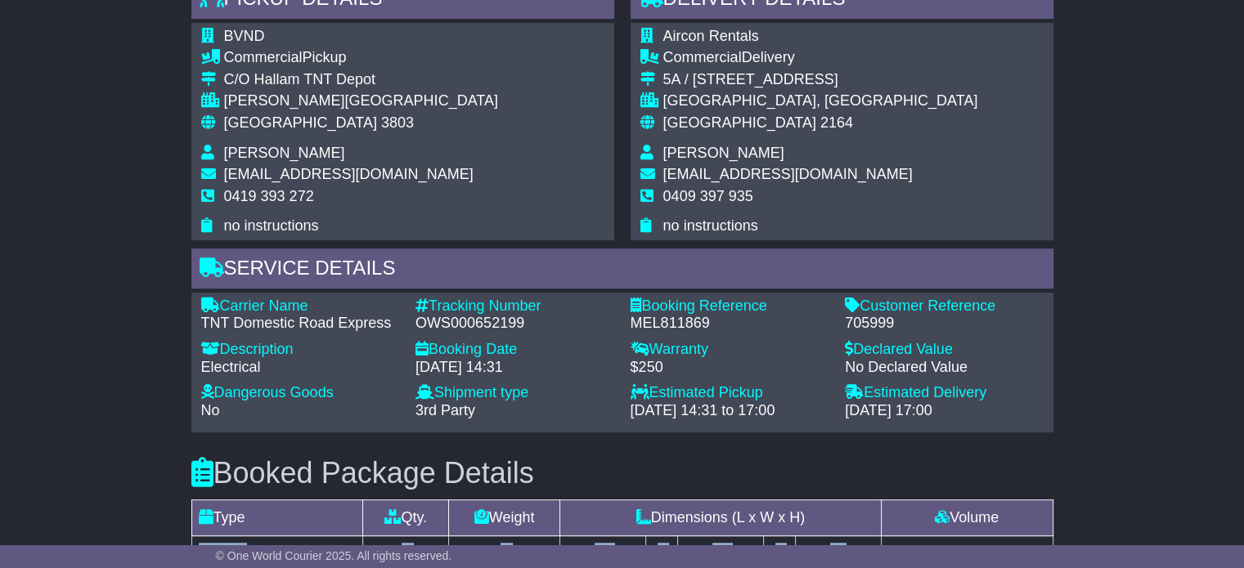
scroll to position [900, 0]
click at [712, 158] on span "Matthew Beacroft" at bounding box center [723, 154] width 121 height 16
copy tbody "Matthew Beacroft"
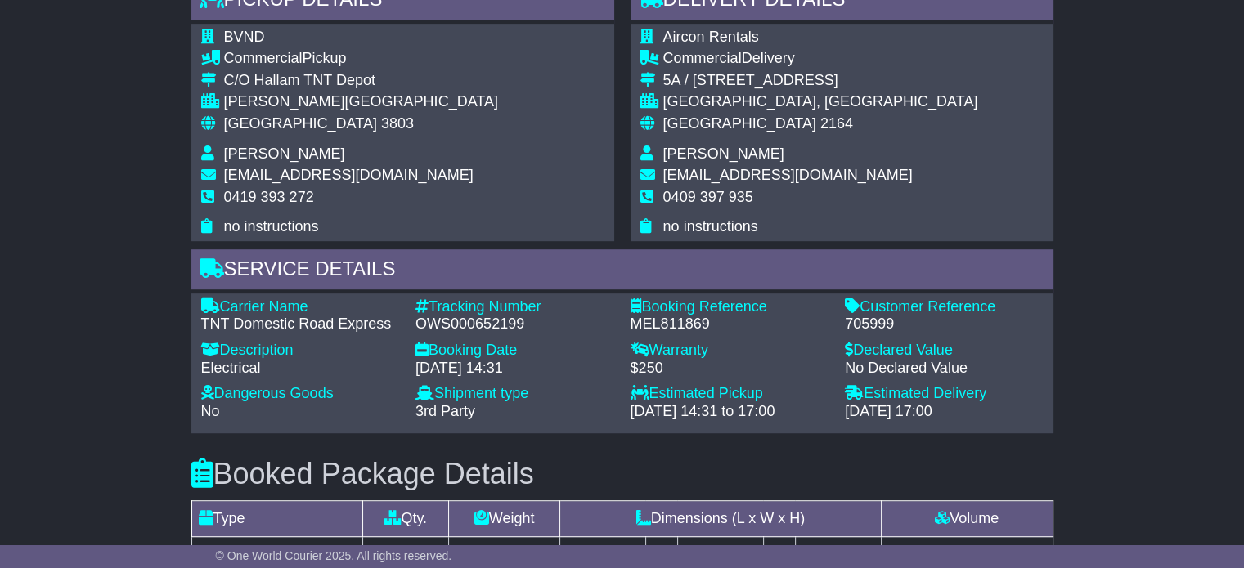
click at [256, 119] on span "Australia" at bounding box center [300, 123] width 153 height 16
click at [257, 119] on span "Australia" at bounding box center [300, 123] width 153 height 16
copy tbody "Australia 3803"
click at [736, 146] on span "Matthew Beacroft" at bounding box center [723, 154] width 121 height 16
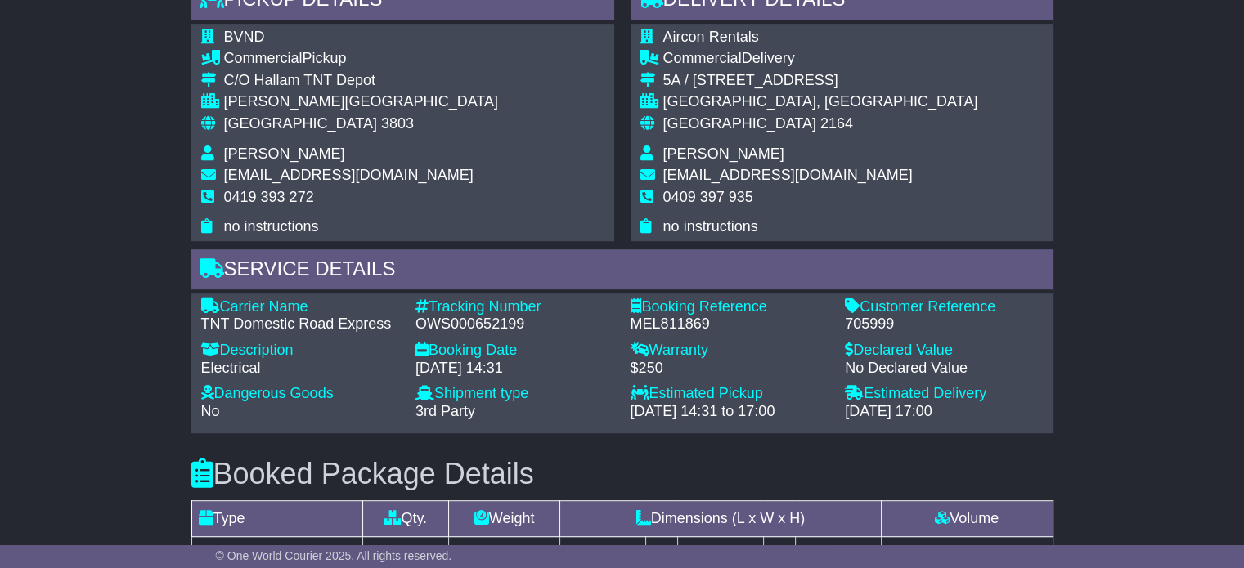
click at [736, 146] on span "Matthew Beacroft" at bounding box center [723, 154] width 121 height 16
click at [728, 196] on span "0409 397 935" at bounding box center [708, 197] width 90 height 16
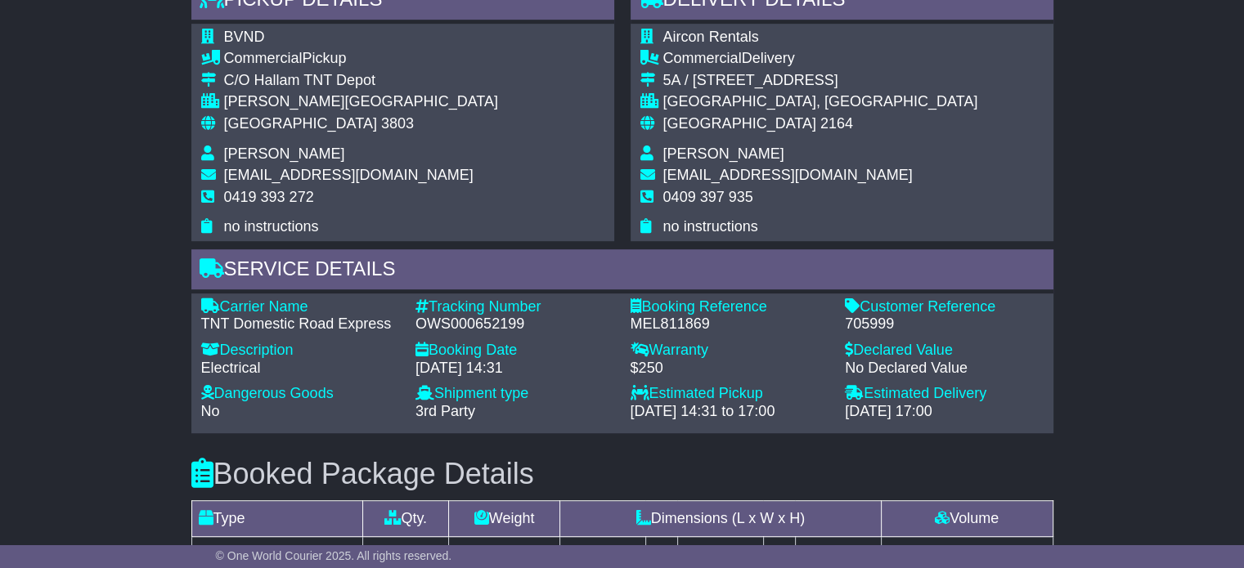
click at [254, 120] on span "Australia" at bounding box center [300, 123] width 153 height 16
click at [820, 120] on span "2164" at bounding box center [836, 123] width 33 height 16
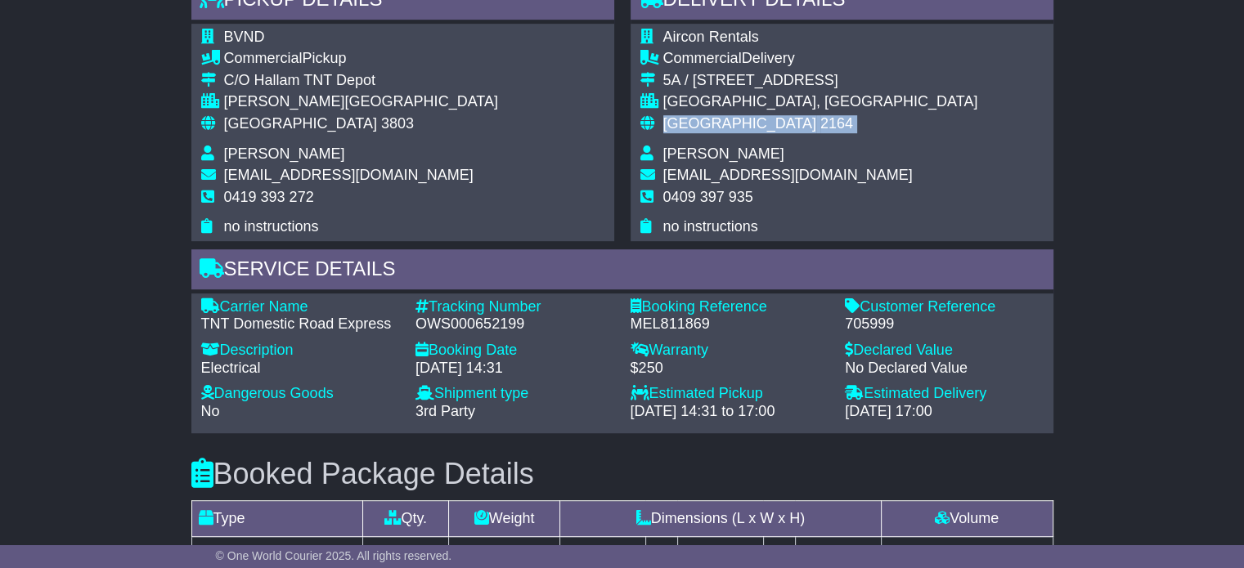
click at [820, 120] on span "2164" at bounding box center [836, 123] width 33 height 16
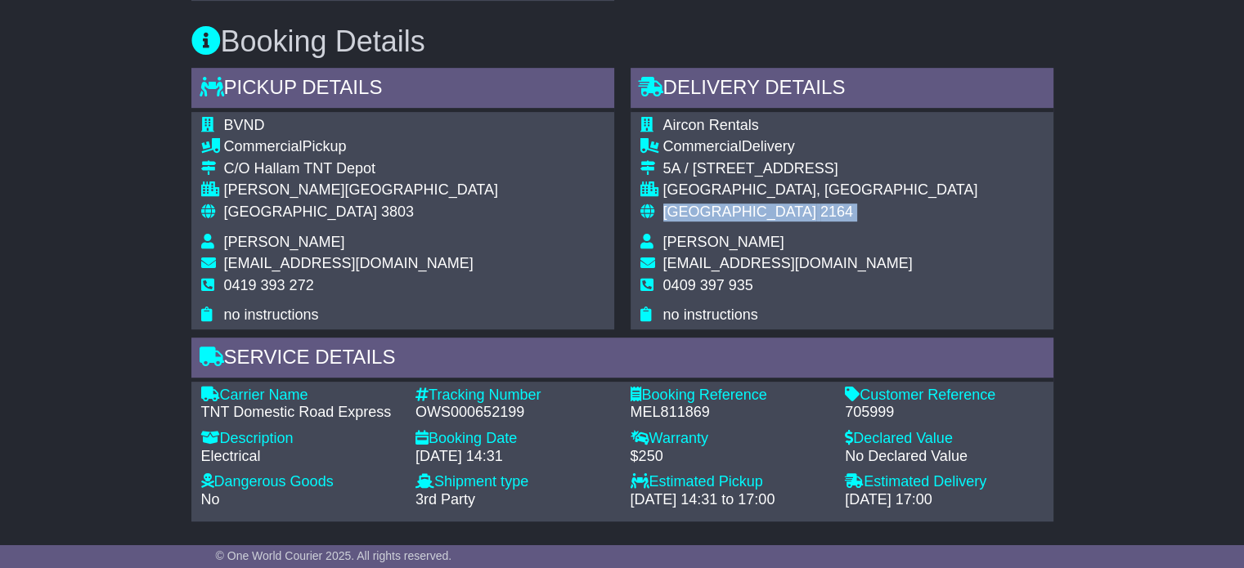
scroll to position [808, 0]
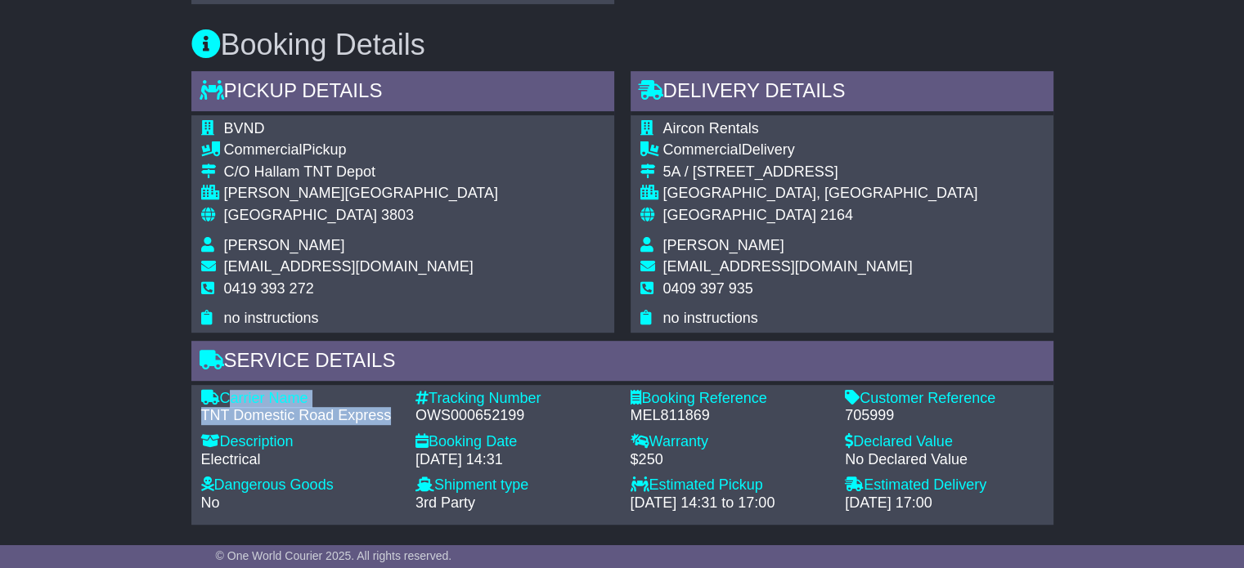
drag, startPoint x: 393, startPoint y: 412, endPoint x: 222, endPoint y: 403, distance: 170.4
click at [222, 403] on div "Carrier Name - TNT Domestic Road Express" at bounding box center [300, 407] width 215 height 35
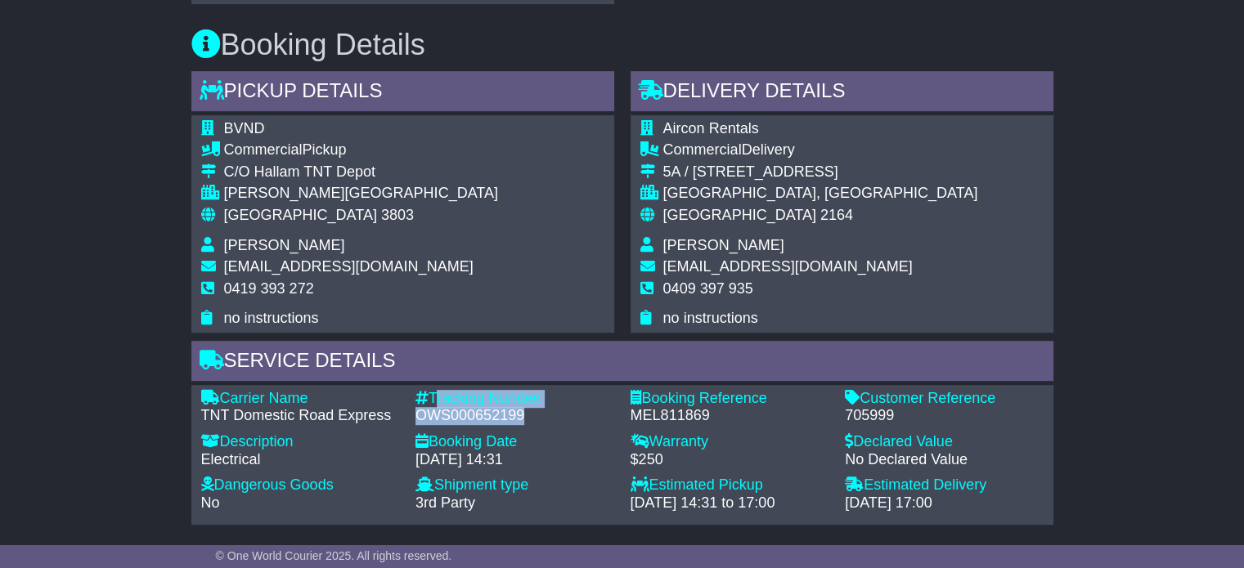
drag, startPoint x: 523, startPoint y: 413, endPoint x: 432, endPoint y: 391, distance: 94.2
click at [432, 391] on div "Tracking Number - OWS000652199" at bounding box center [514, 407] width 215 height 35
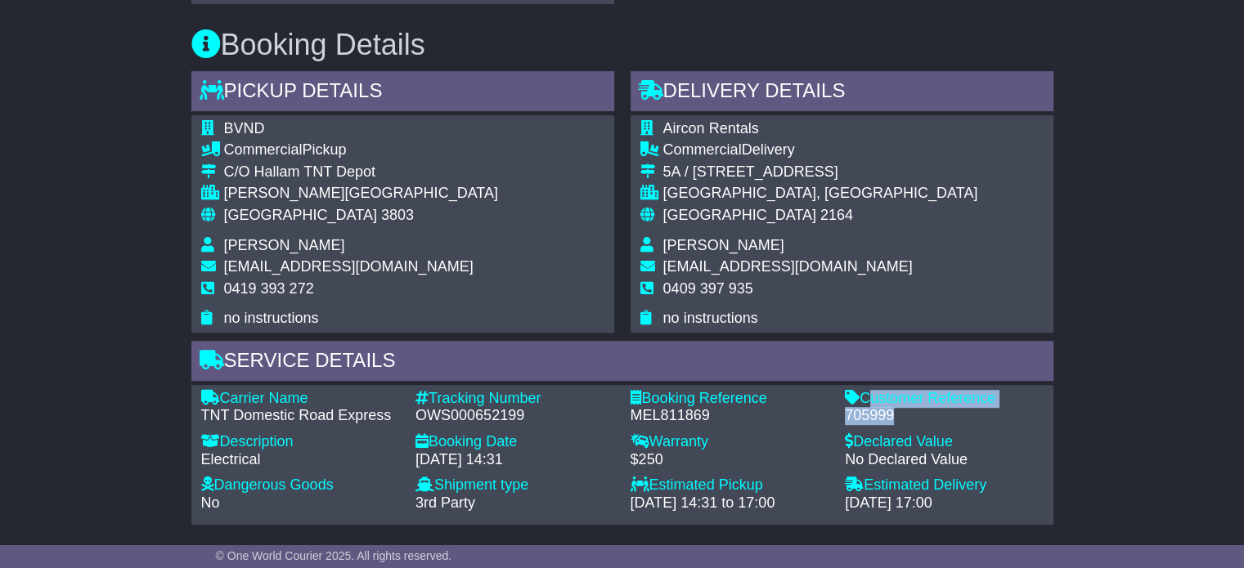
drag, startPoint x: 890, startPoint y: 411, endPoint x: 866, endPoint y: 390, distance: 31.9
click at [866, 390] on div "Customer Reference - 705999" at bounding box center [944, 407] width 215 height 35
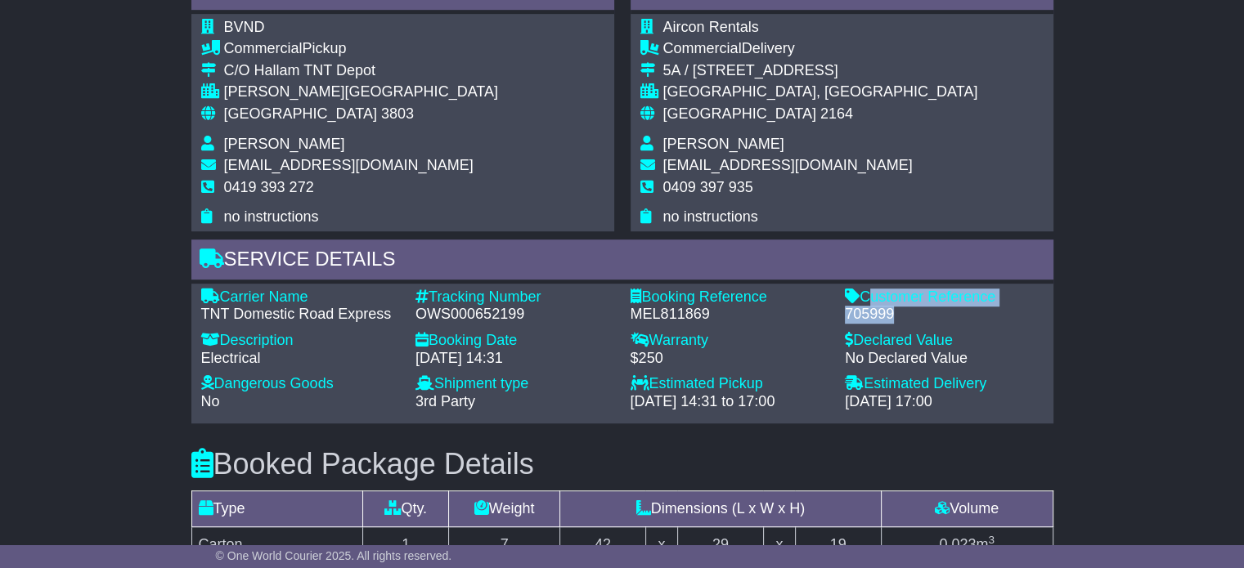
scroll to position [1053, 0]
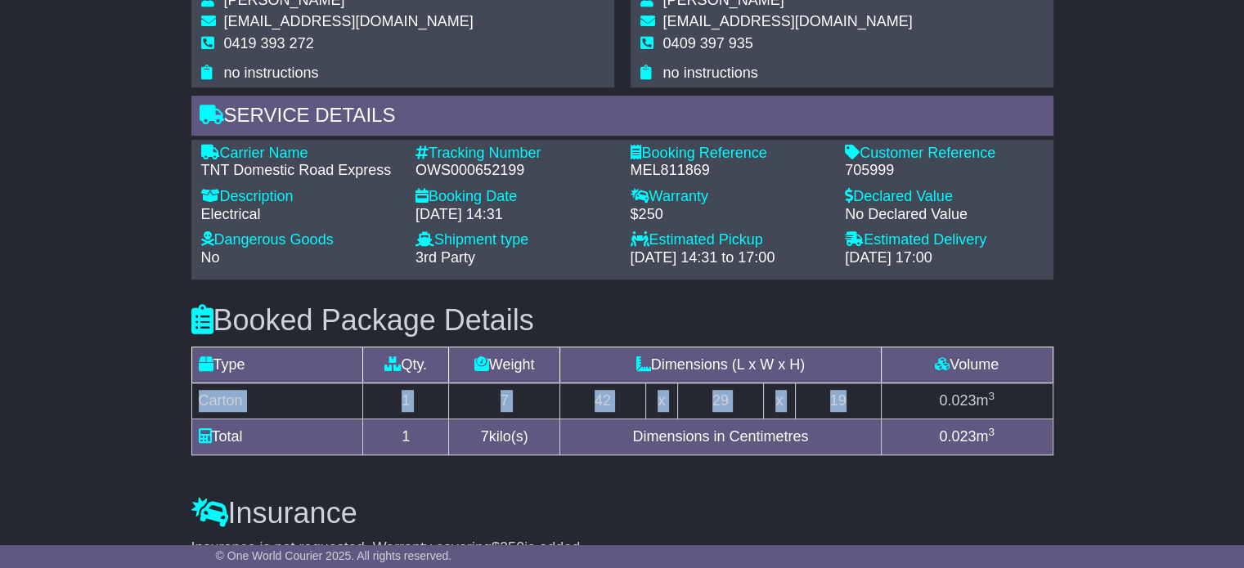
drag, startPoint x: 199, startPoint y: 392, endPoint x: 847, endPoint y: 391, distance: 648.6
click at [847, 391] on tr "Carton 1 7 42 x 29 x 19 0.023 m 3" at bounding box center [621, 402] width 861 height 36
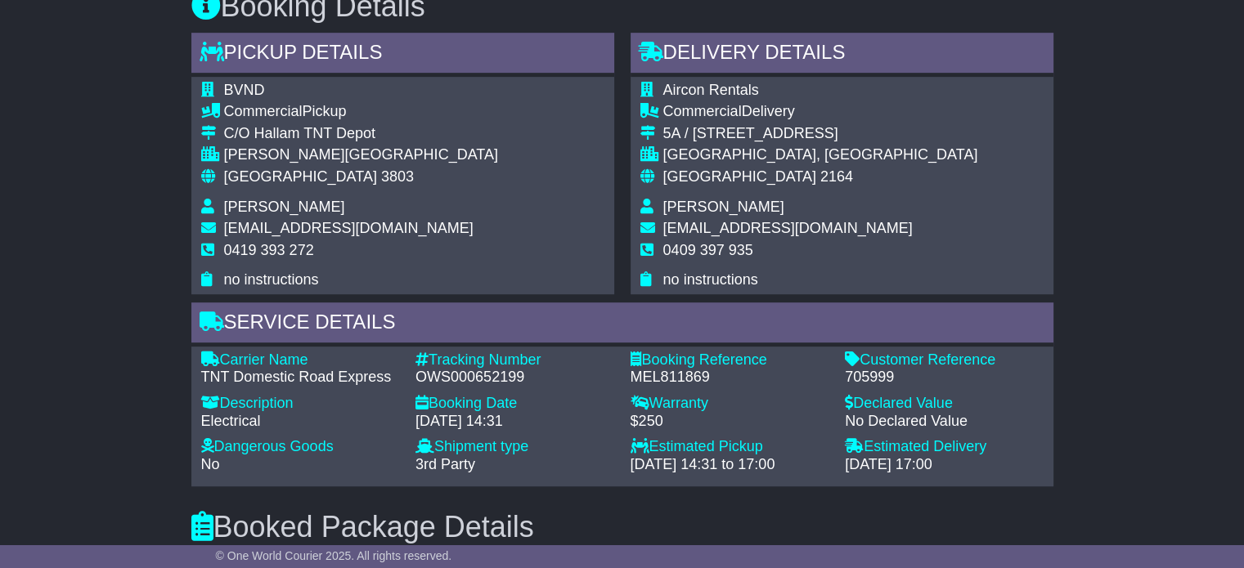
scroll to position [808, 0]
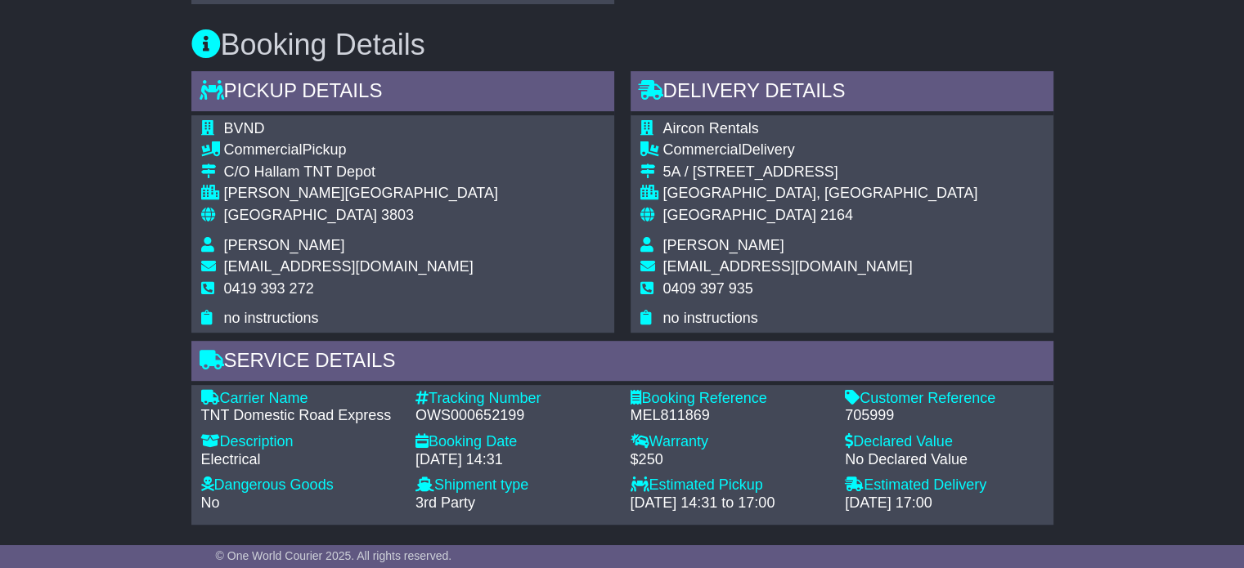
click at [693, 241] on span "Matthew Beacroft" at bounding box center [723, 245] width 121 height 16
click at [734, 291] on span "0409 397 935" at bounding box center [708, 289] width 90 height 16
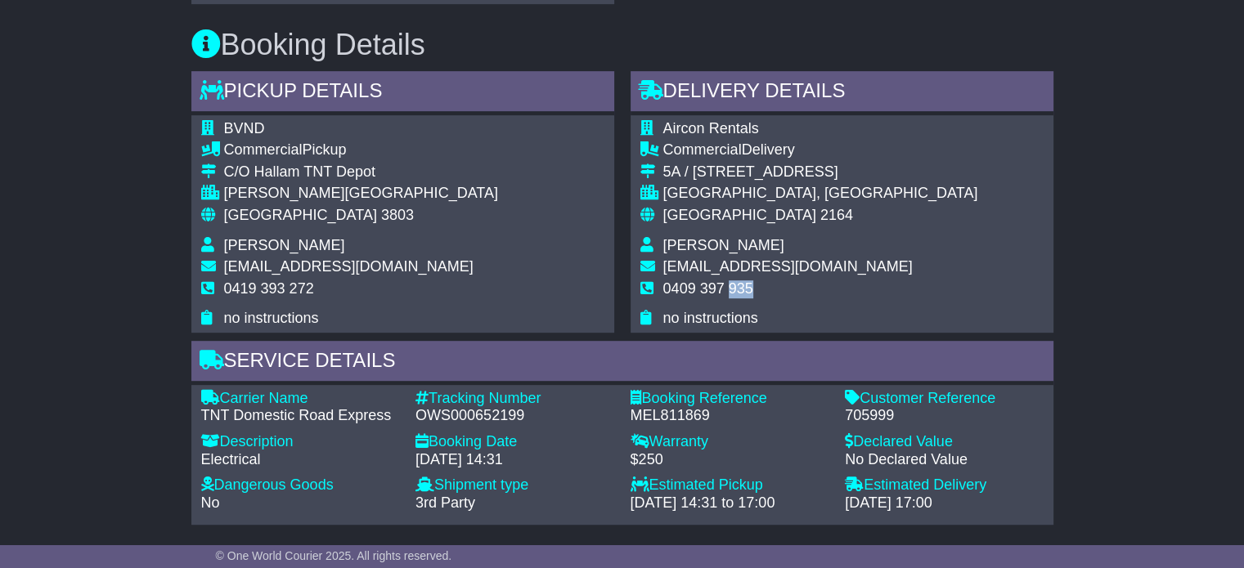
click at [734, 291] on span "0409 397 935" at bounding box center [708, 289] width 90 height 16
click at [255, 210] on span "Australia" at bounding box center [300, 215] width 153 height 16
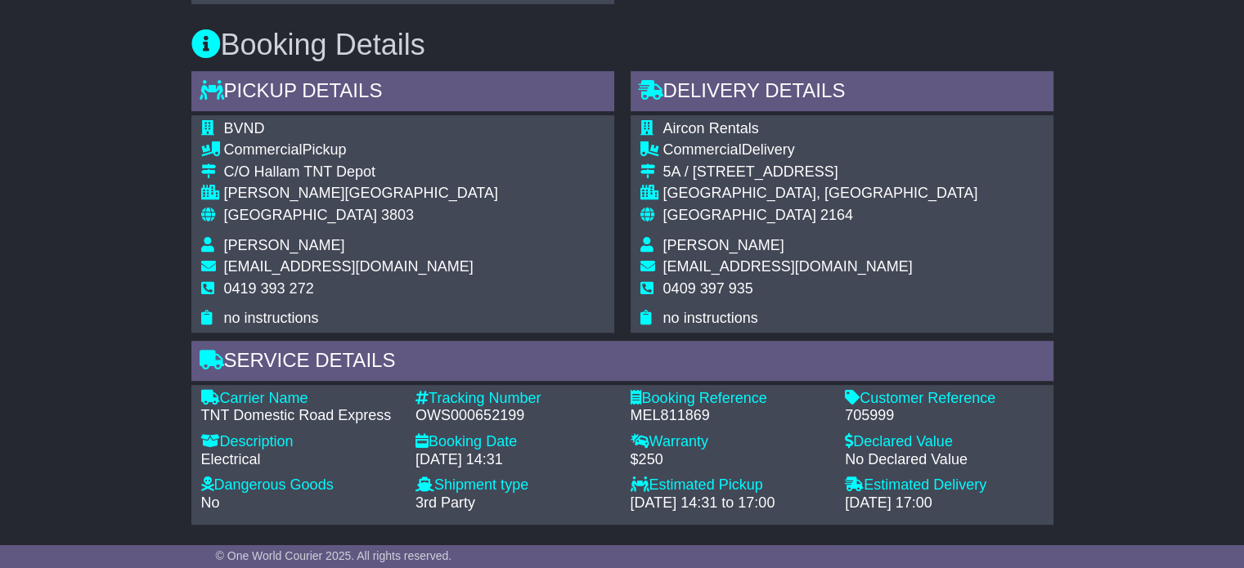
click at [820, 216] on span "2164" at bounding box center [836, 215] width 33 height 16
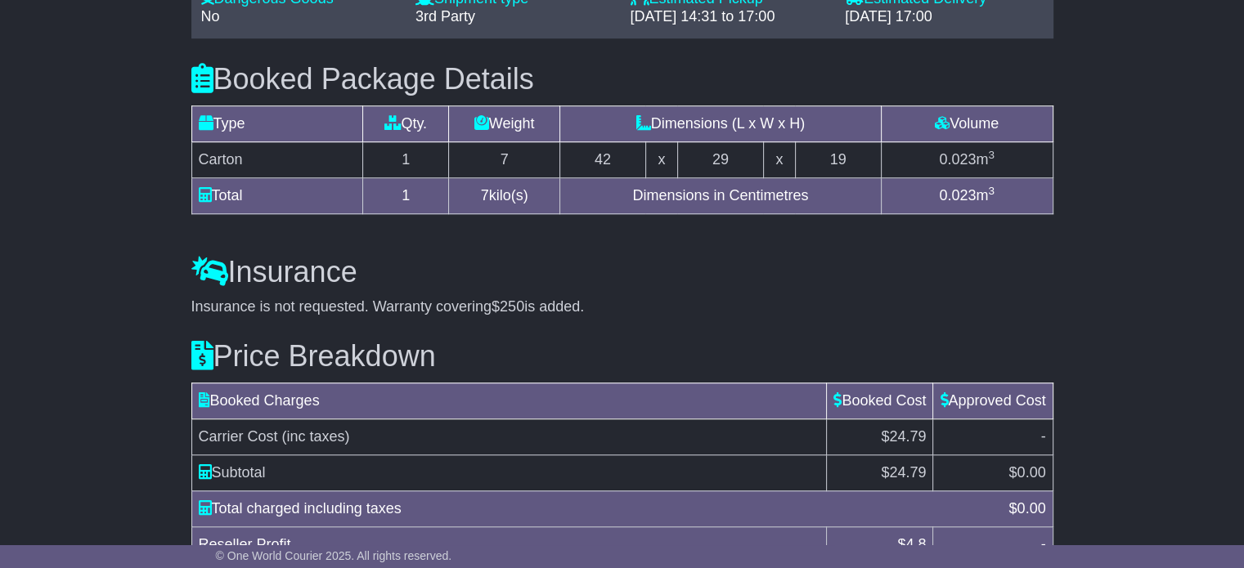
scroll to position [1381, 0]
